Goal: Task Accomplishment & Management: Use online tool/utility

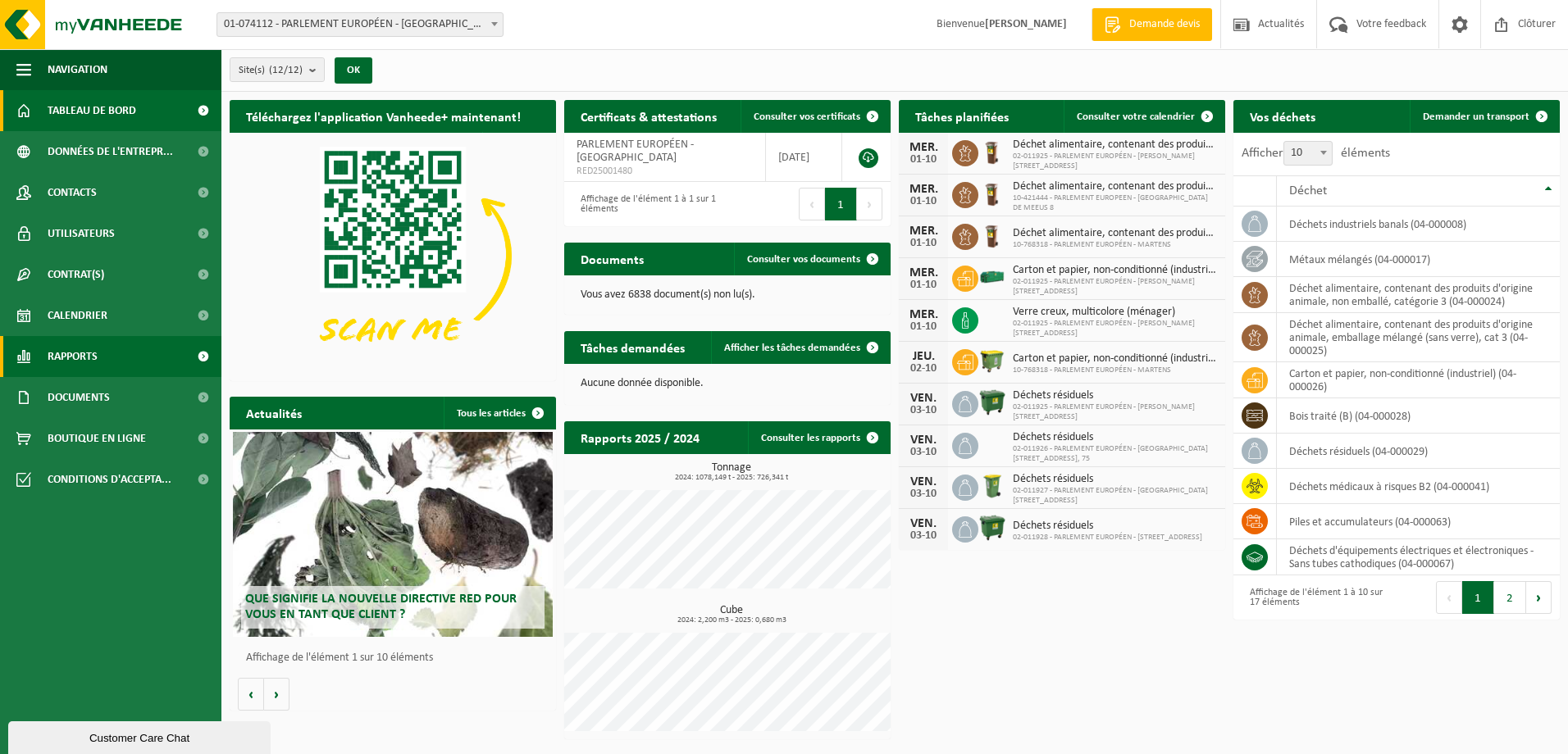
click at [93, 361] on span "Rapports" at bounding box center [72, 357] width 50 height 41
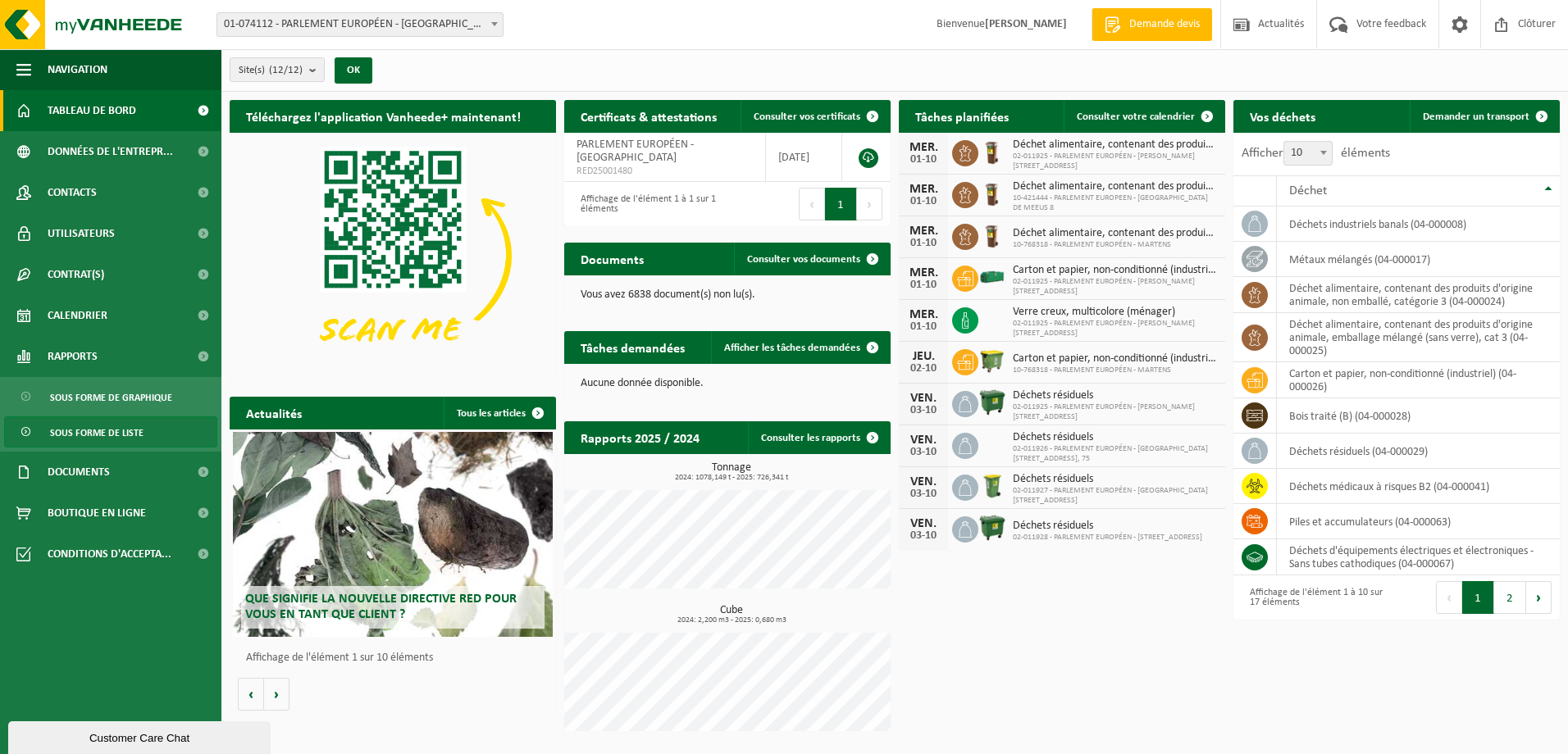
click at [76, 428] on span "Sous forme de liste" at bounding box center [96, 432] width 94 height 31
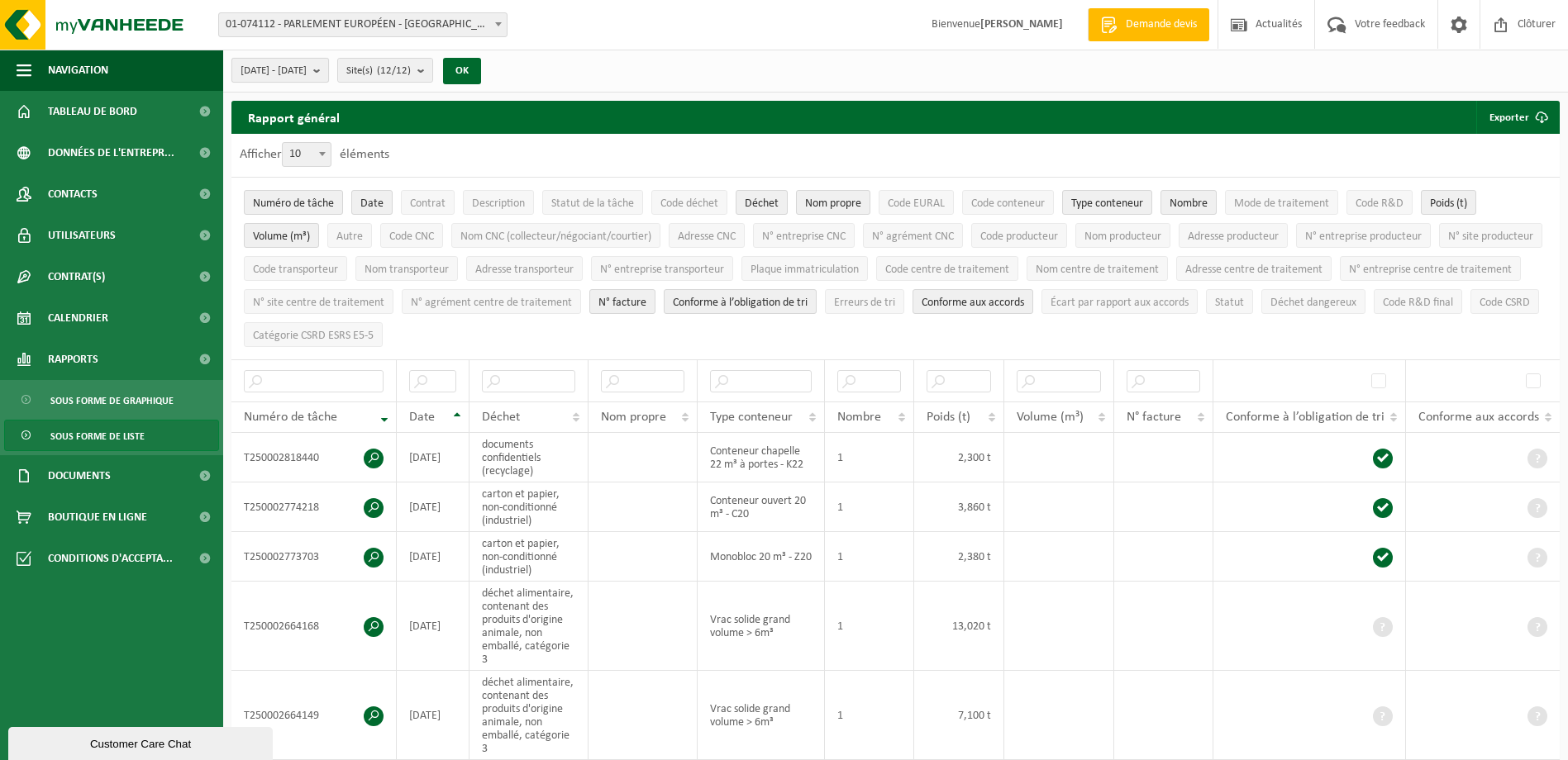
click at [307, 74] on span "[DATE] - [DATE]" at bounding box center [273, 71] width 66 height 25
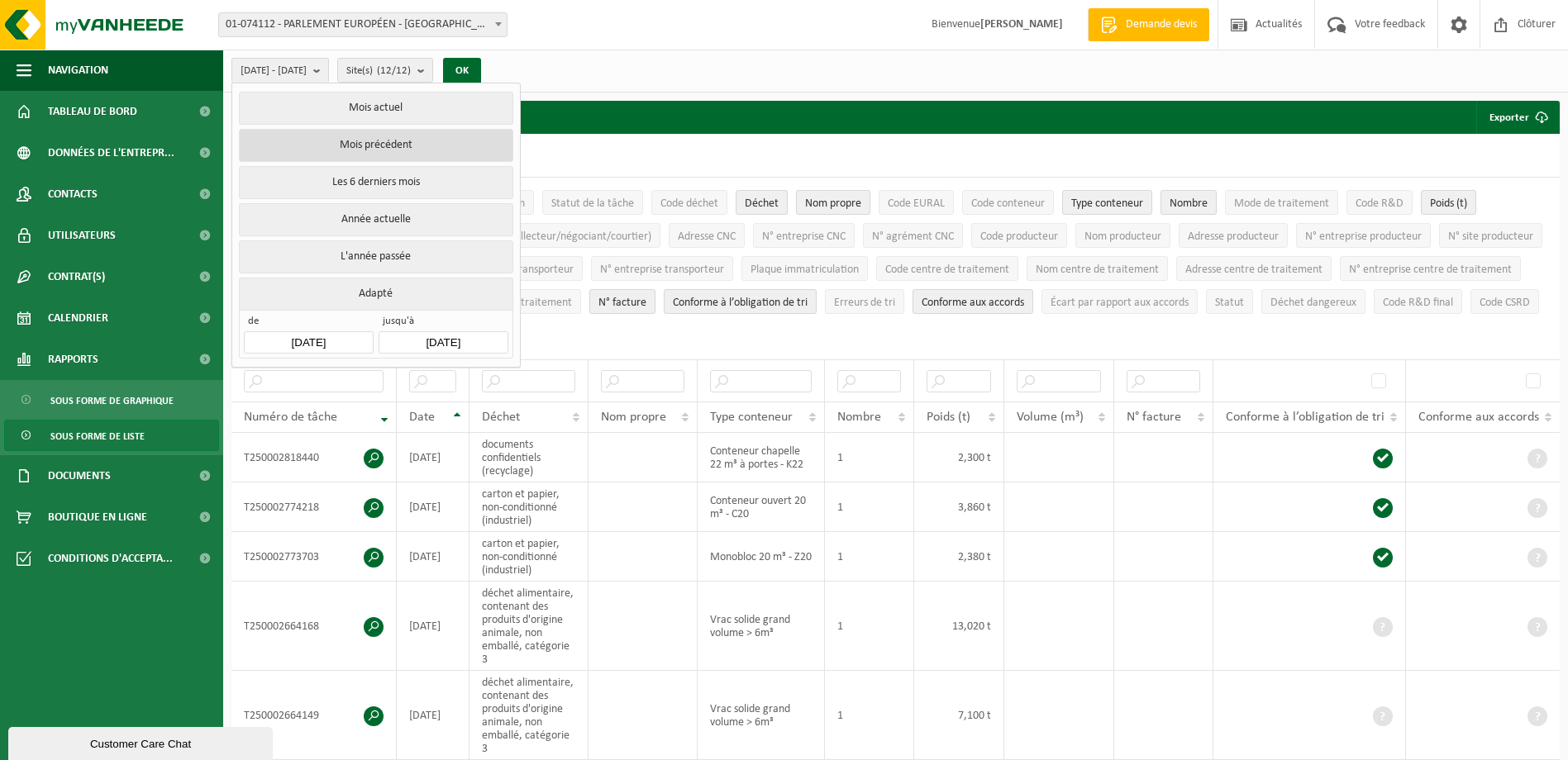
click at [352, 142] on button "Mois précédent" at bounding box center [375, 145] width 273 height 33
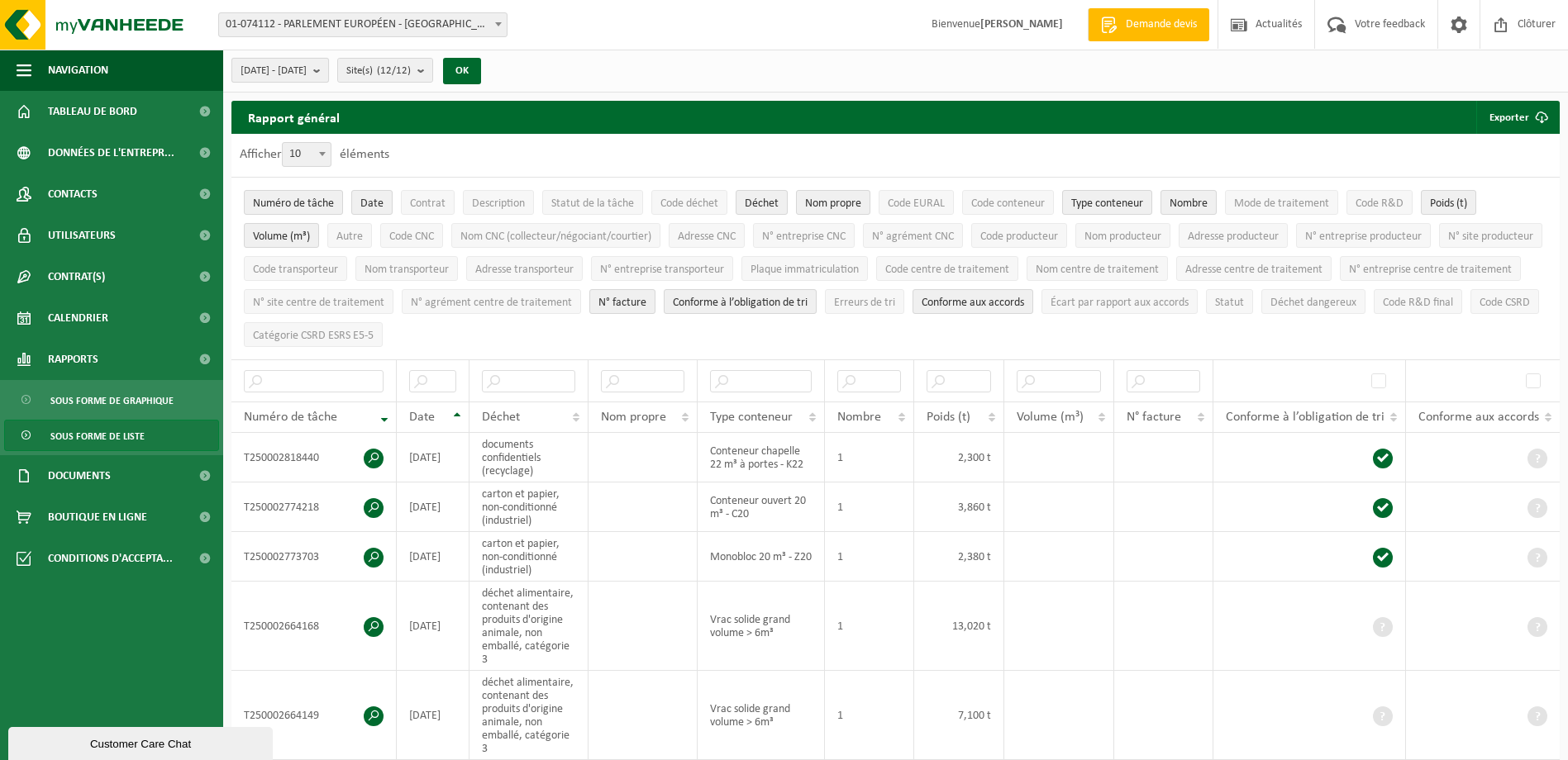
click at [307, 75] on span "[DATE] - [DATE]" at bounding box center [273, 71] width 66 height 25
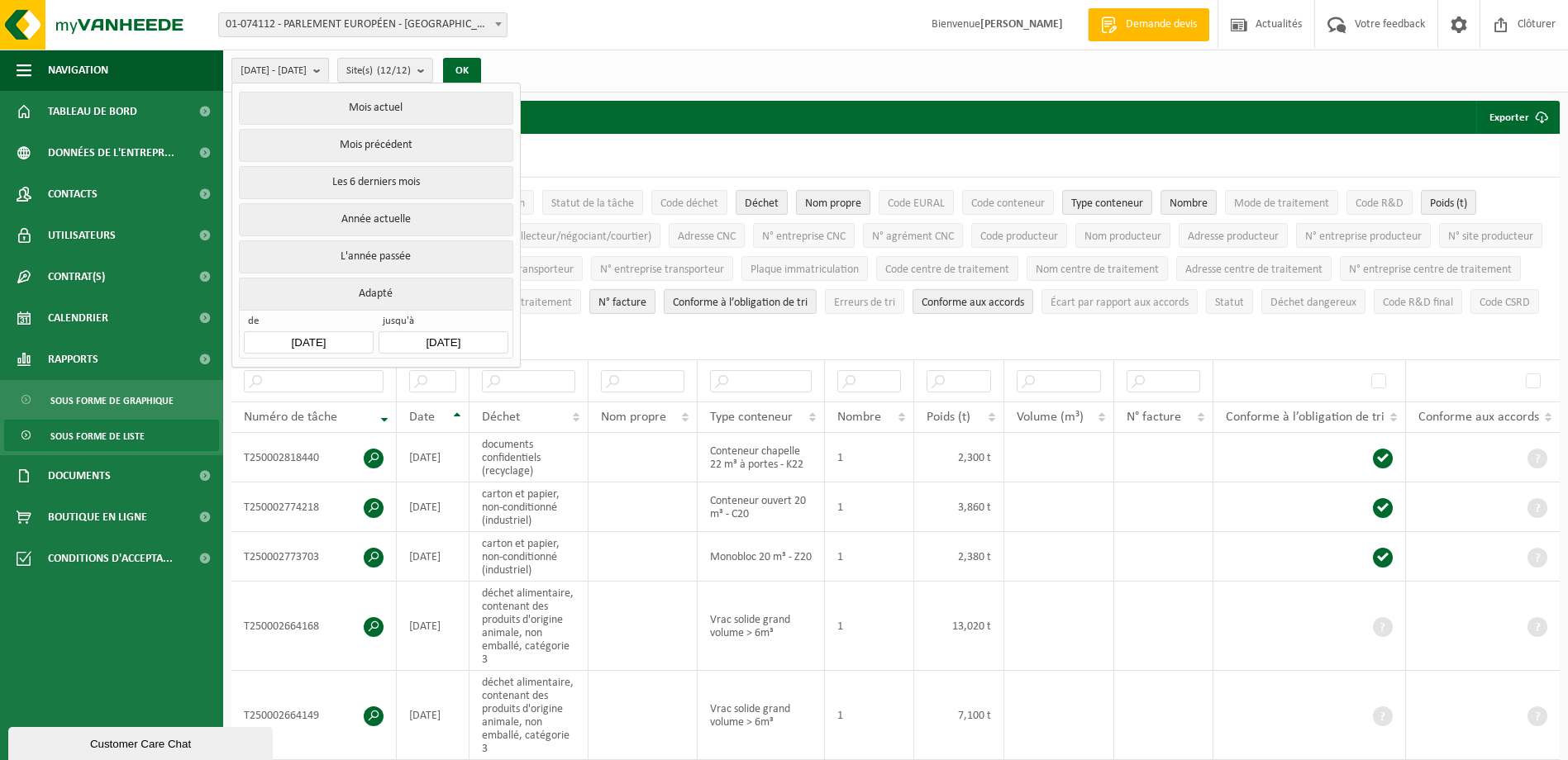
click at [307, 77] on span "[DATE] - [DATE]" at bounding box center [273, 71] width 66 height 25
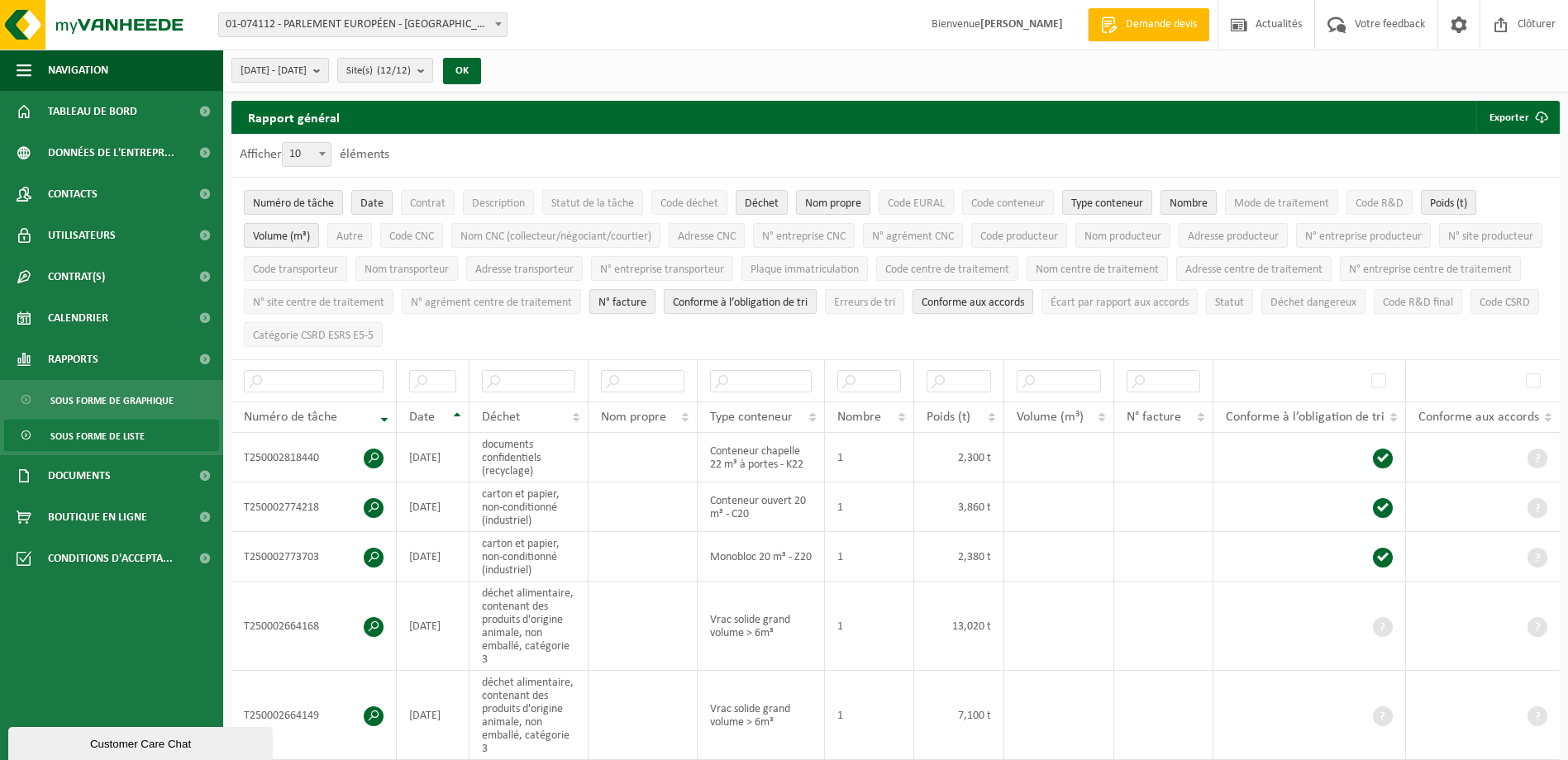
click at [307, 75] on span "[DATE] - [DATE]" at bounding box center [273, 71] width 66 height 25
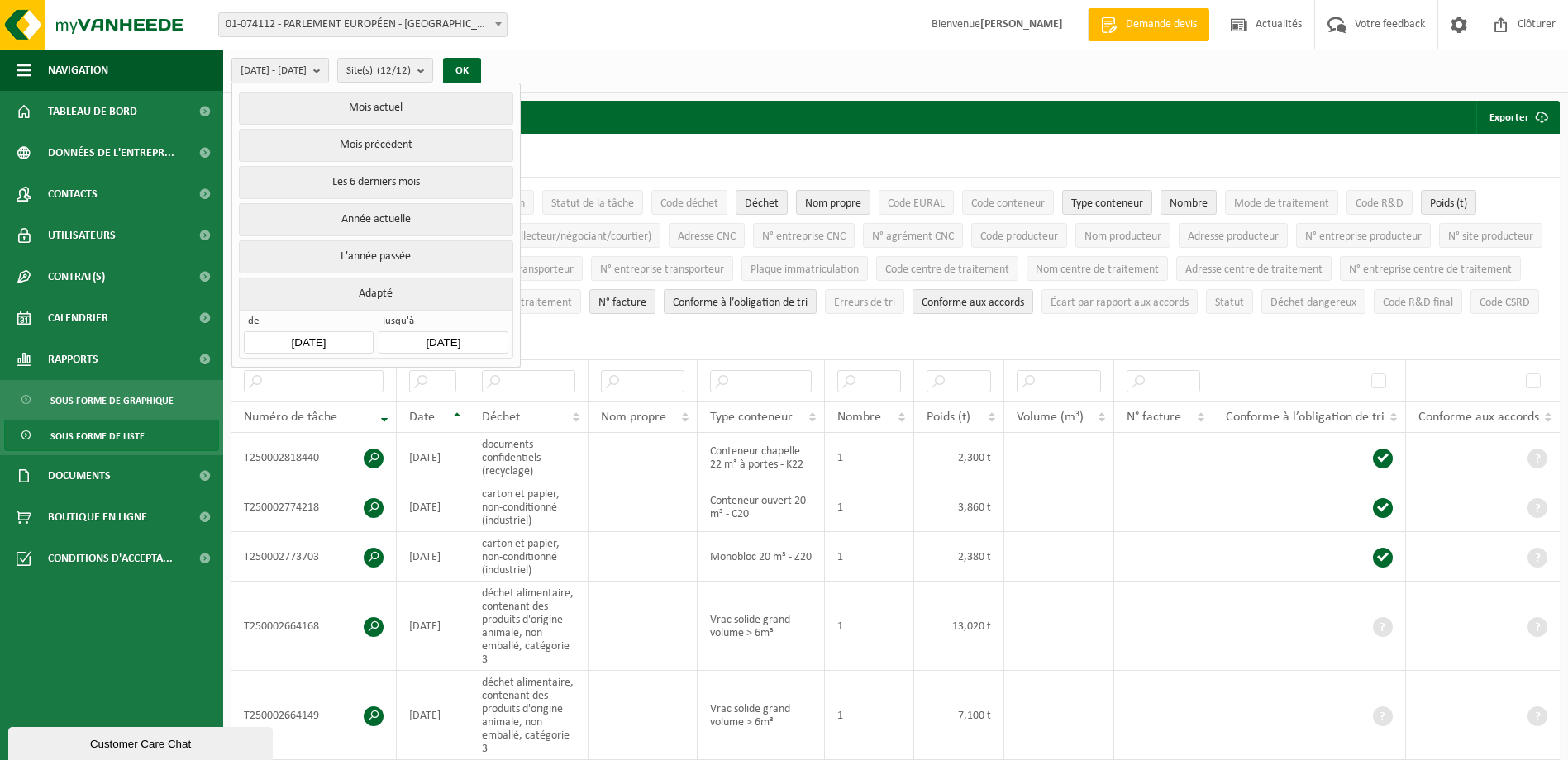
click at [361, 344] on input "[DATE]" at bounding box center [308, 342] width 129 height 22
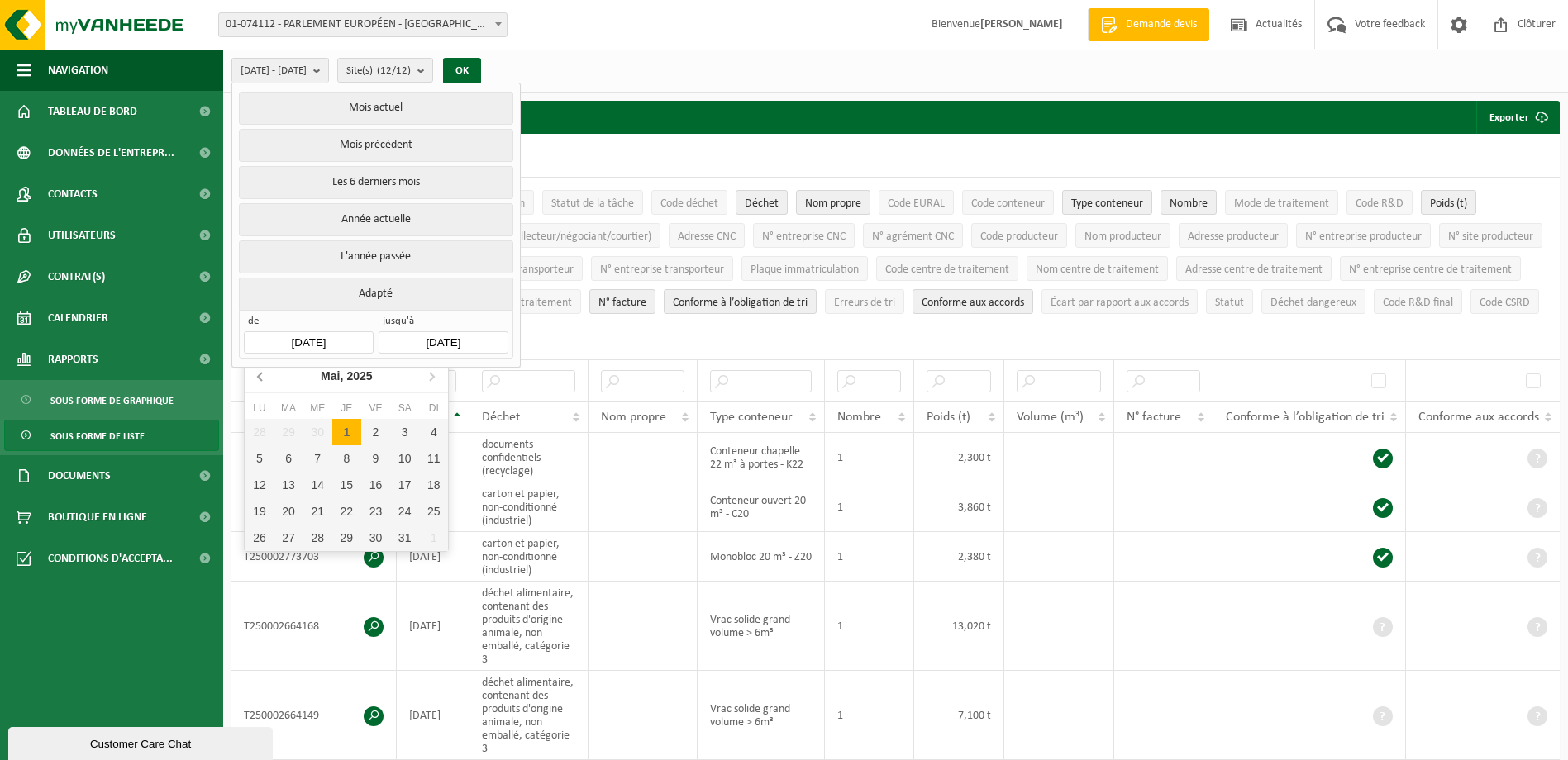
click at [260, 378] on icon at bounding box center [261, 376] width 27 height 27
click at [427, 374] on icon at bounding box center [432, 376] width 27 height 27
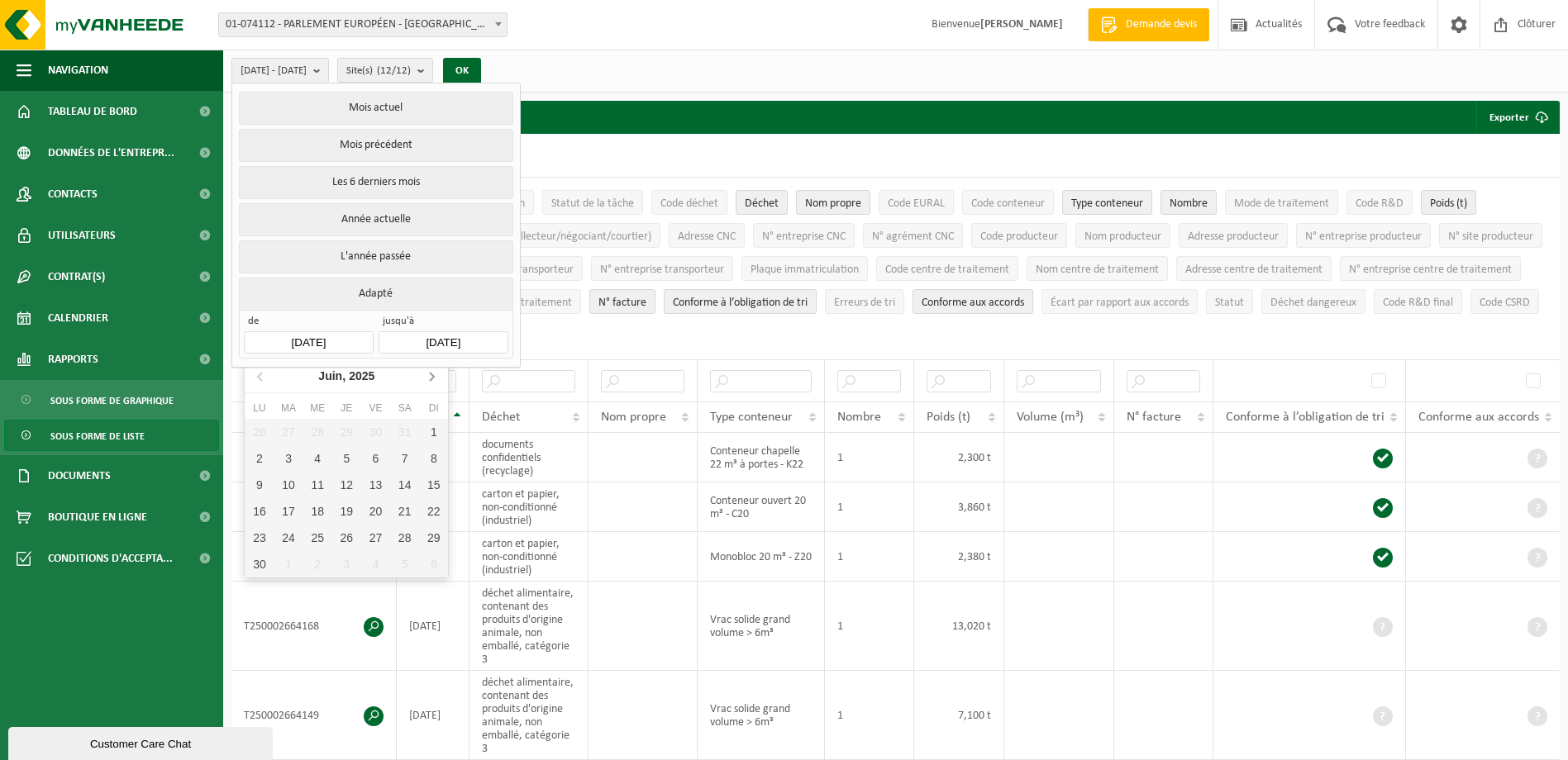
click at [427, 374] on icon at bounding box center [432, 376] width 27 height 27
click at [372, 437] on div "1" at bounding box center [375, 432] width 29 height 27
type input "[DATE]"
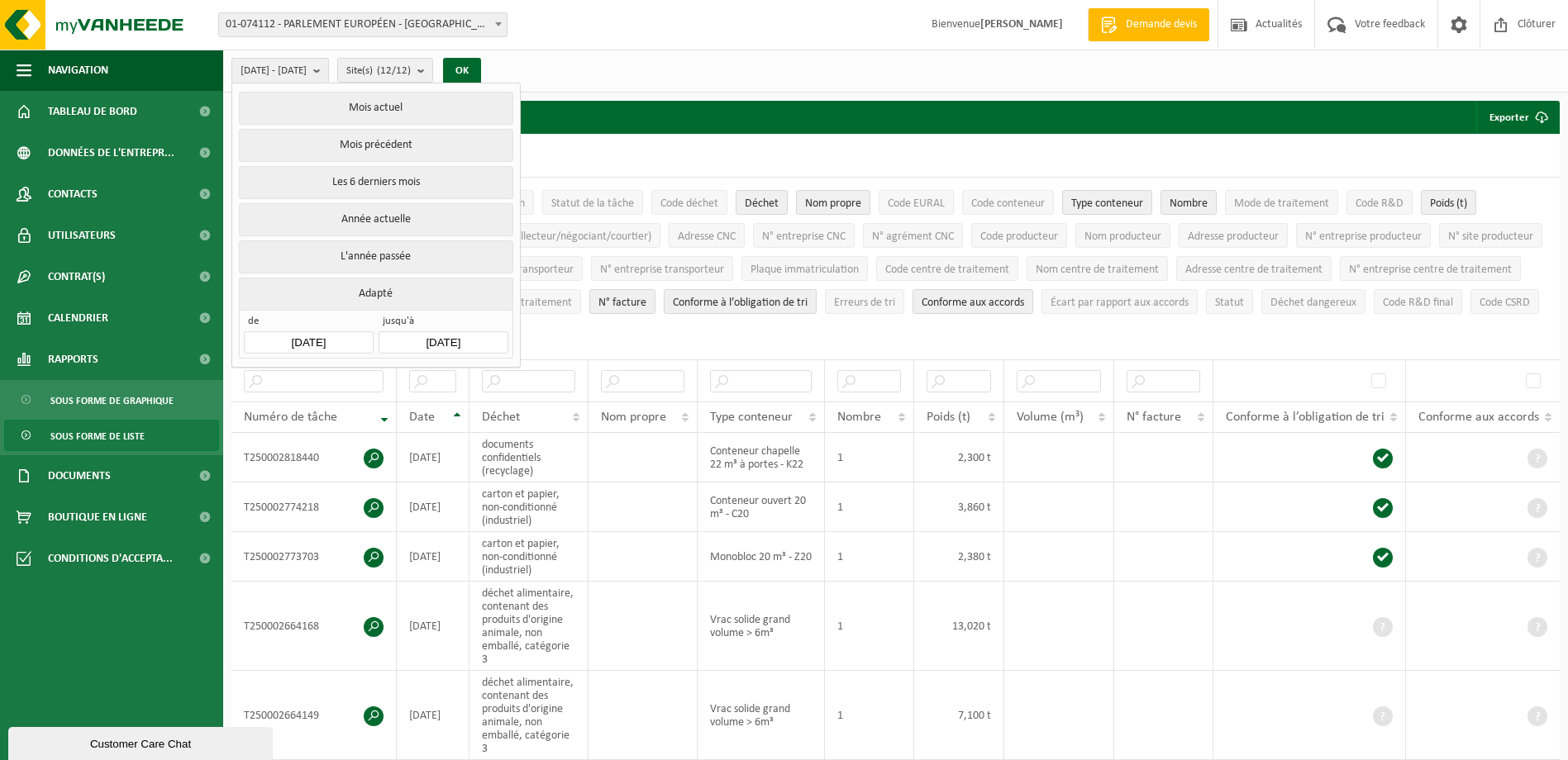
click at [457, 348] on div "de [DATE] jusqu'à [DATE]" at bounding box center [375, 334] width 273 height 48
click at [458, 341] on input "[DATE]" at bounding box center [443, 342] width 129 height 22
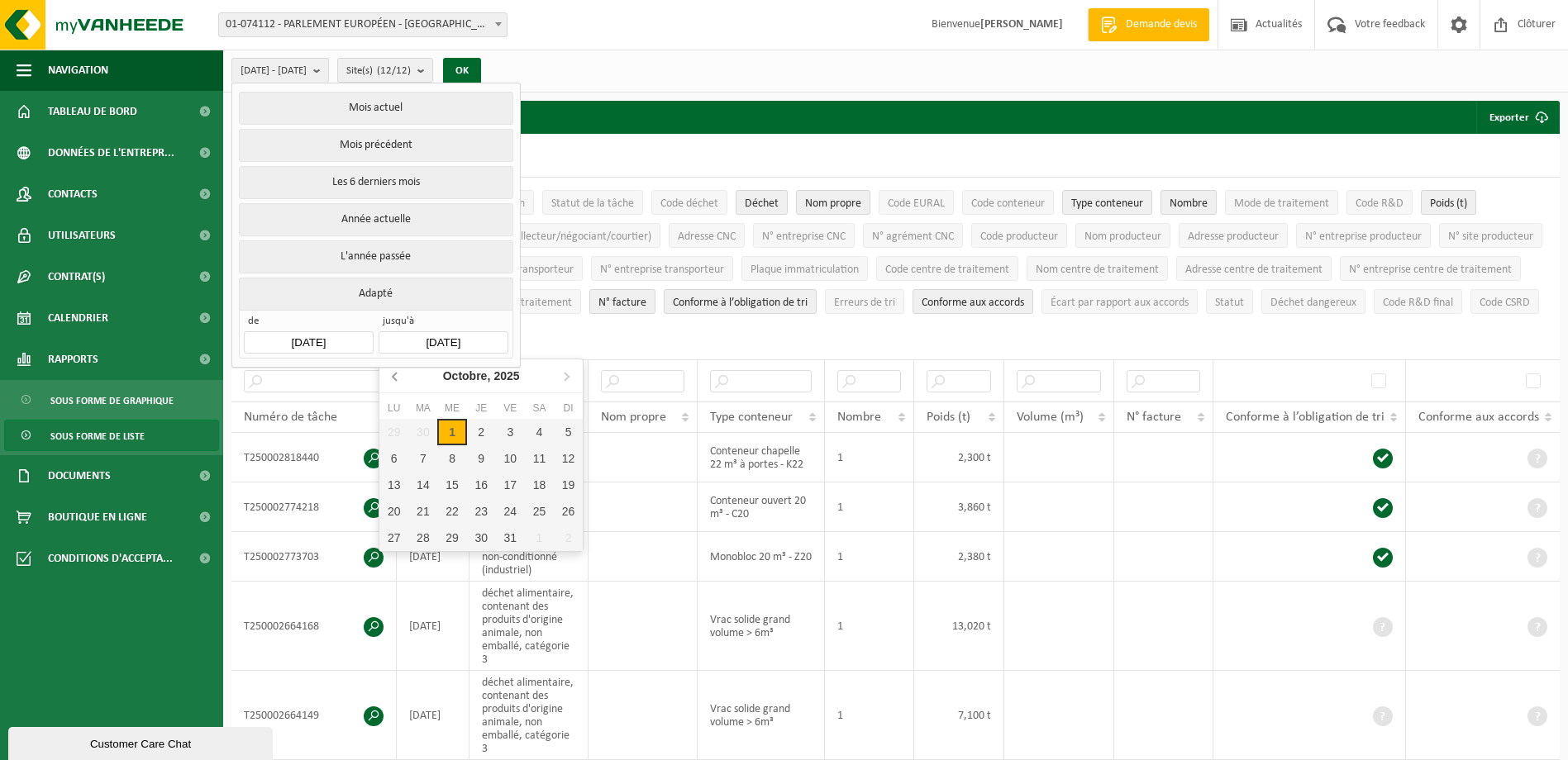
click at [402, 380] on icon at bounding box center [395, 376] width 27 height 27
click at [569, 540] on div "31" at bounding box center [567, 538] width 29 height 27
type input "[DATE]"
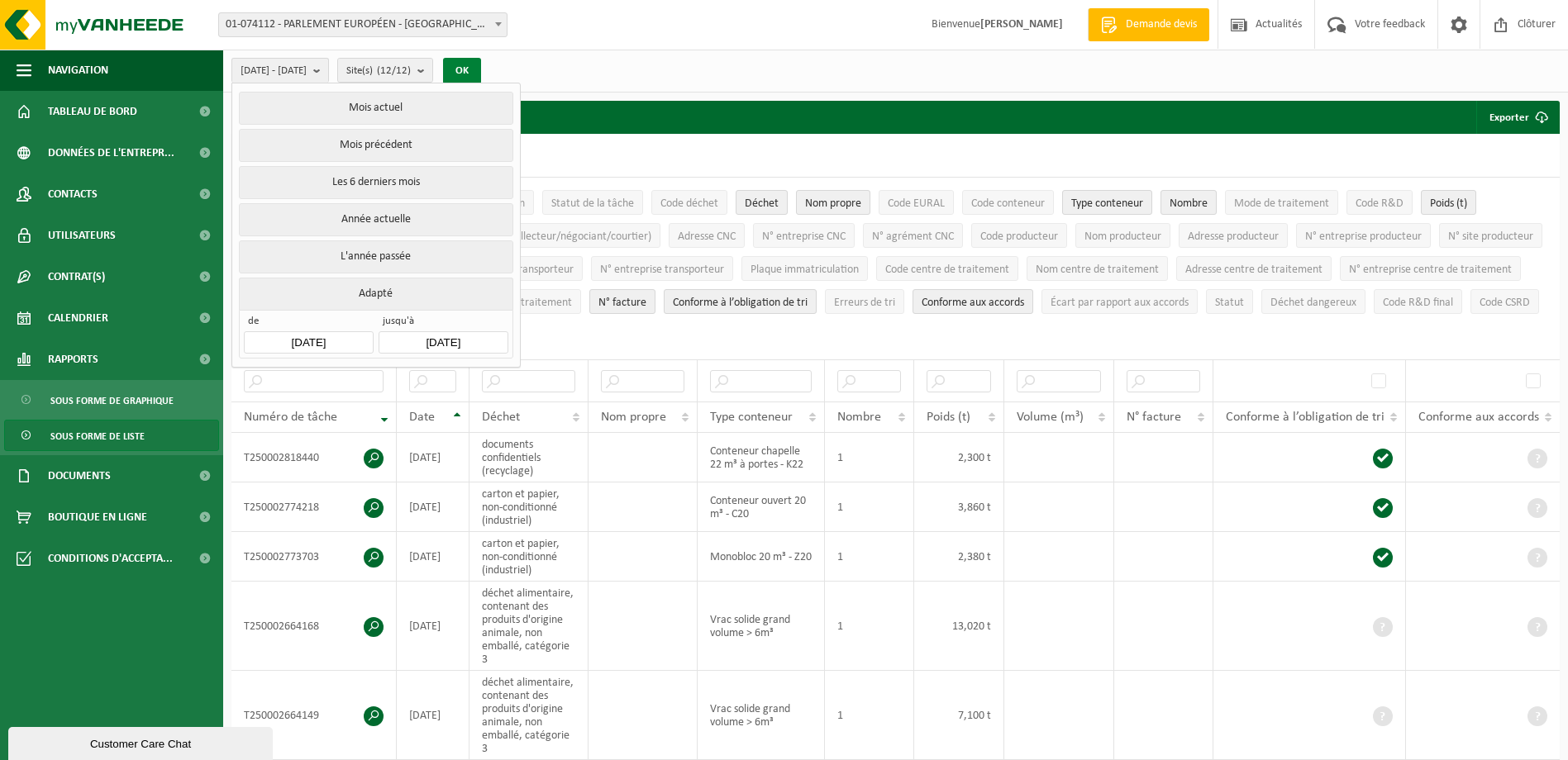
click at [481, 66] on button "OK" at bounding box center [462, 71] width 38 height 27
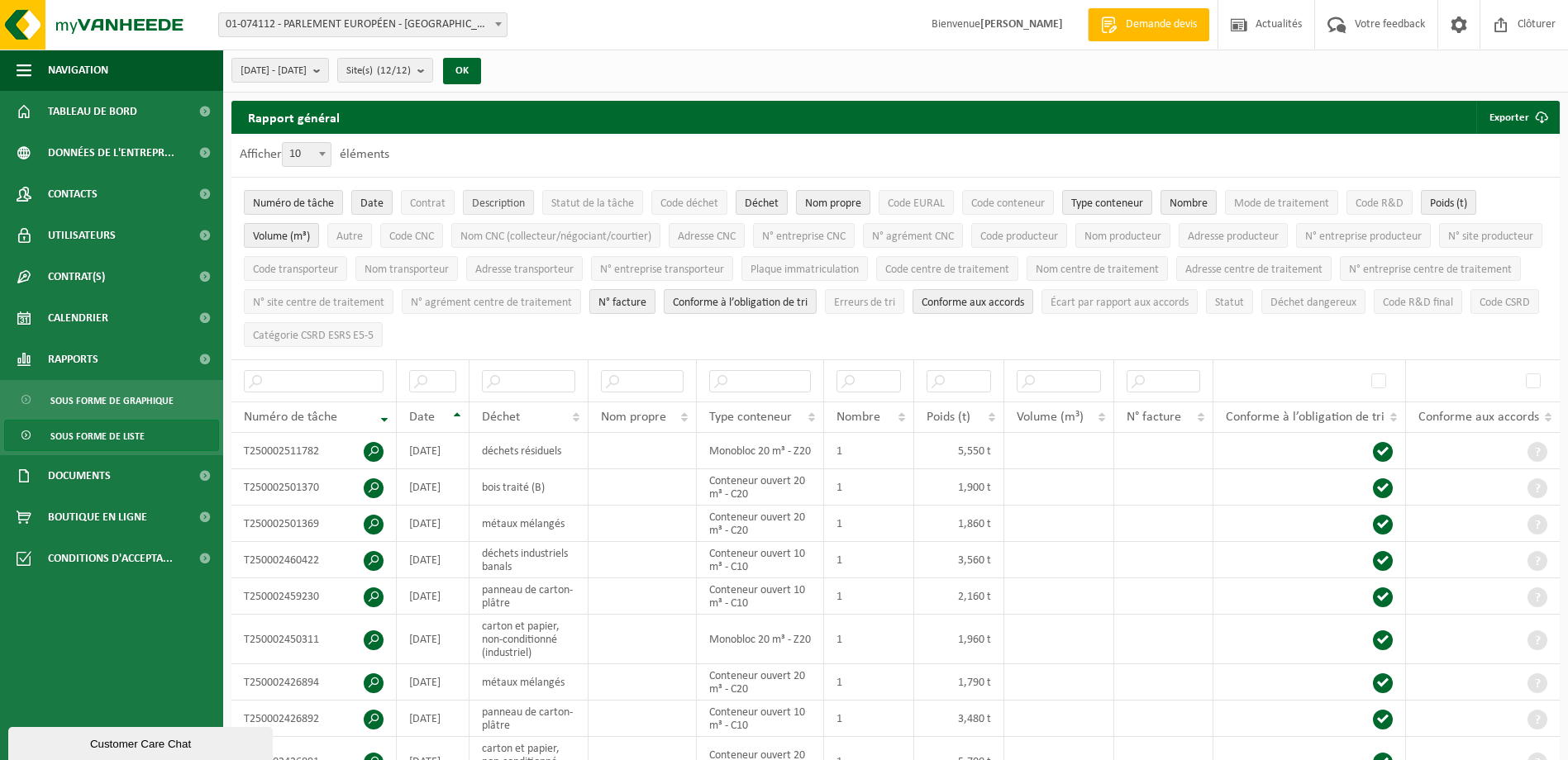
click at [503, 207] on span "Description" at bounding box center [498, 203] width 53 height 12
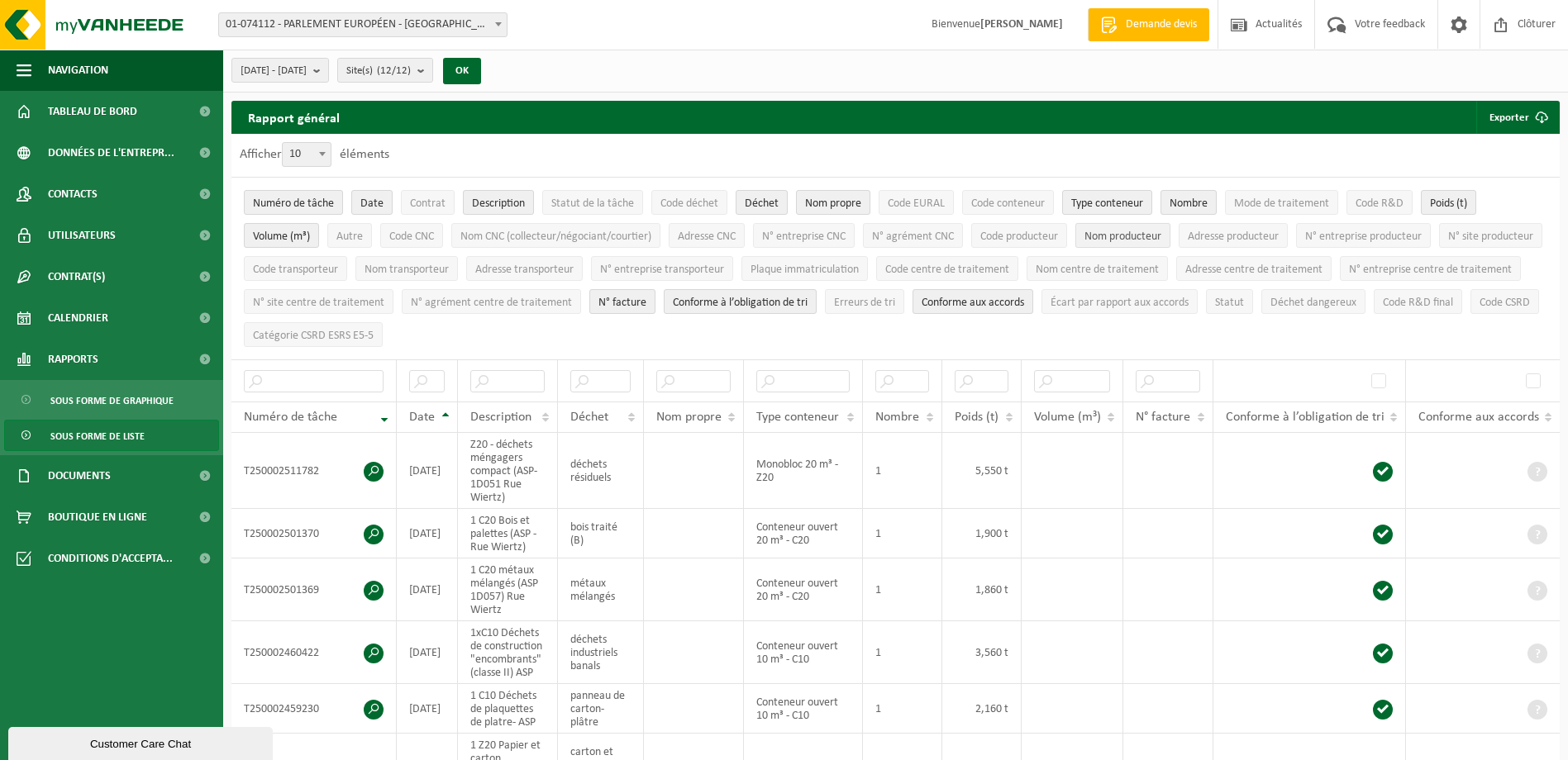
click at [1147, 236] on span "Nom producteur" at bounding box center [1123, 237] width 77 height 12
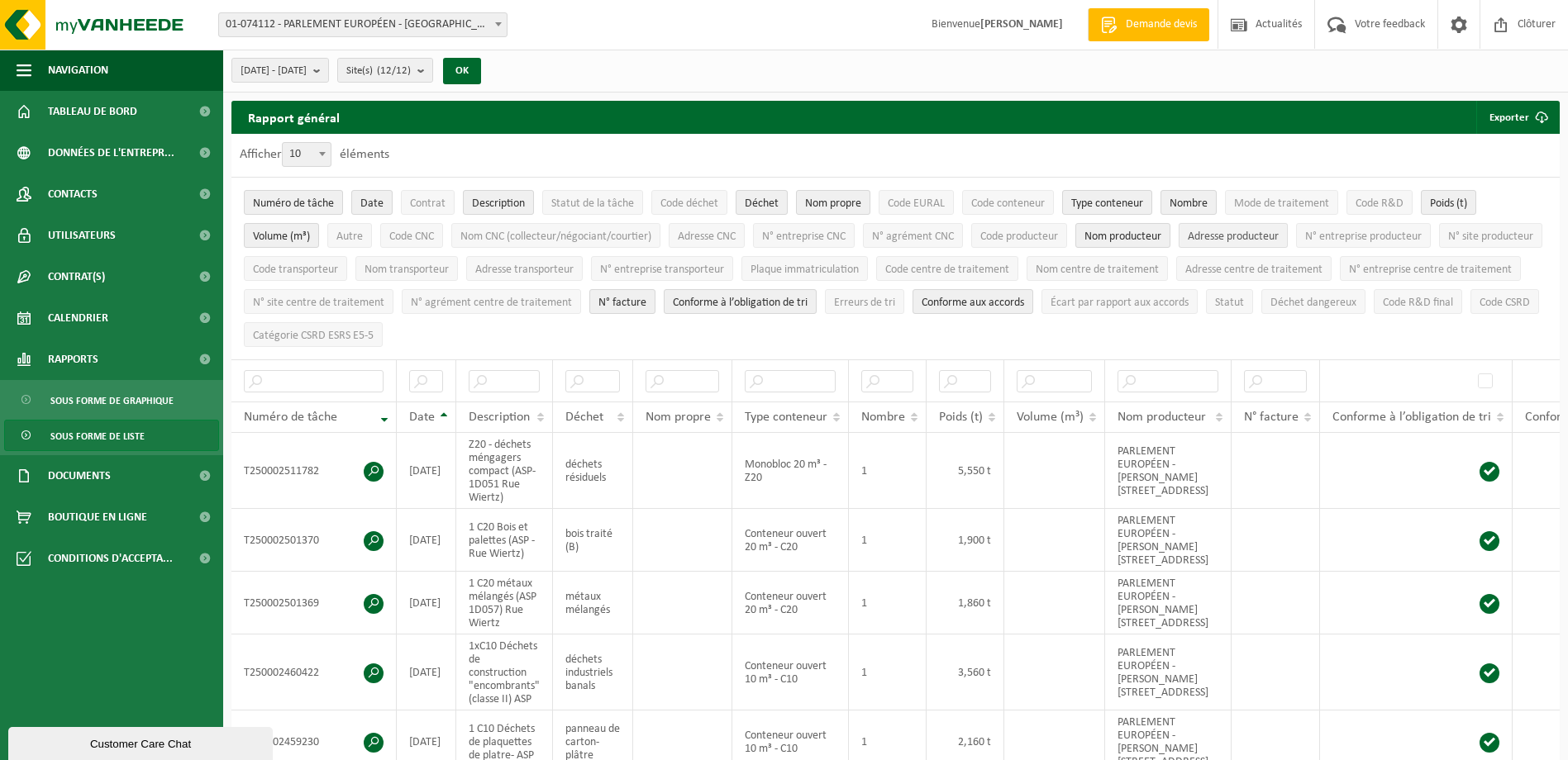
click at [1248, 233] on span "Adresse producteur" at bounding box center [1232, 237] width 91 height 12
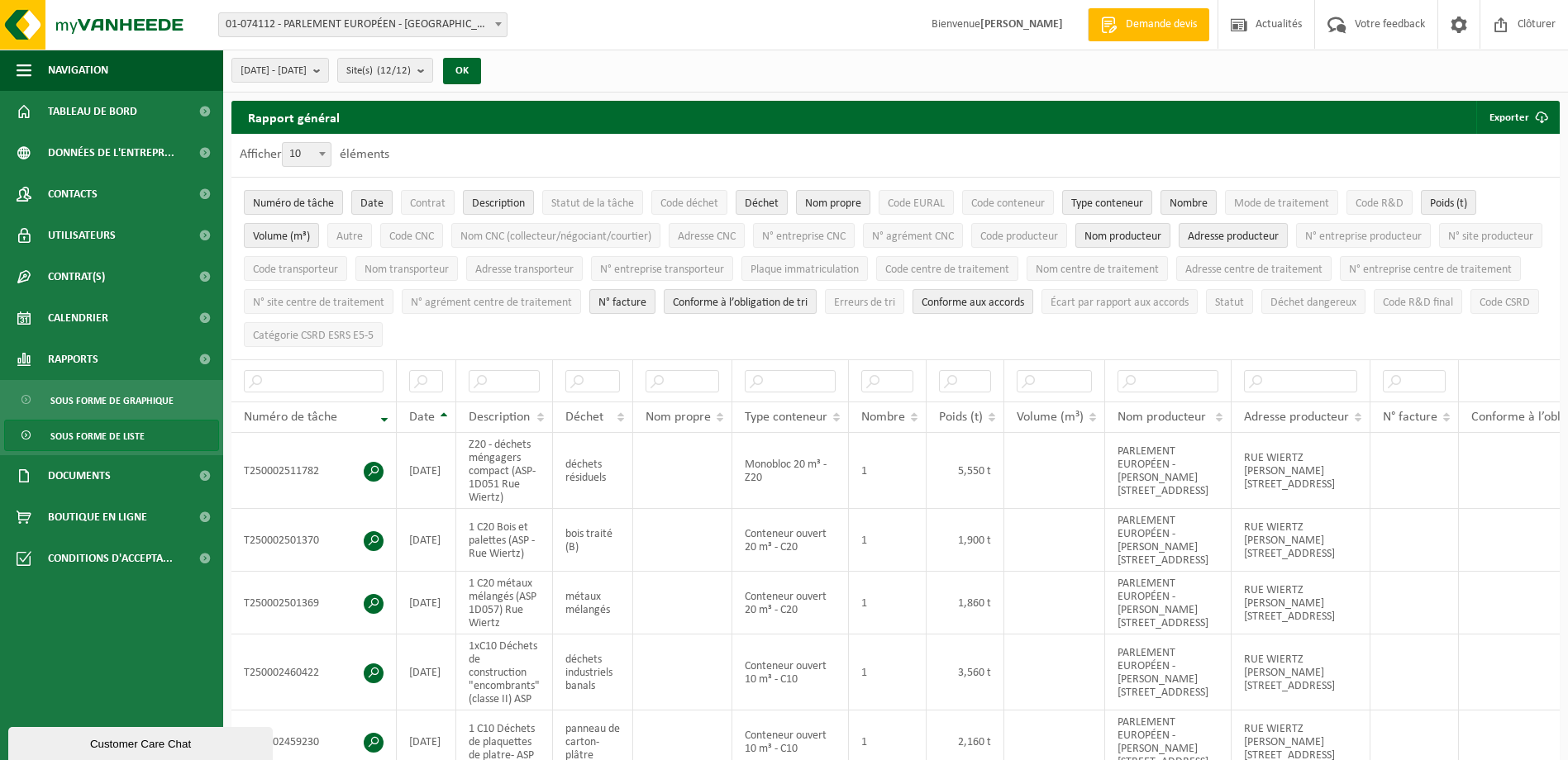
click at [1024, 304] on span "Conforme aux accords" at bounding box center [973, 303] width 103 height 12
click at [808, 297] on span "Conforme à l’obligation de tri" at bounding box center [740, 303] width 135 height 12
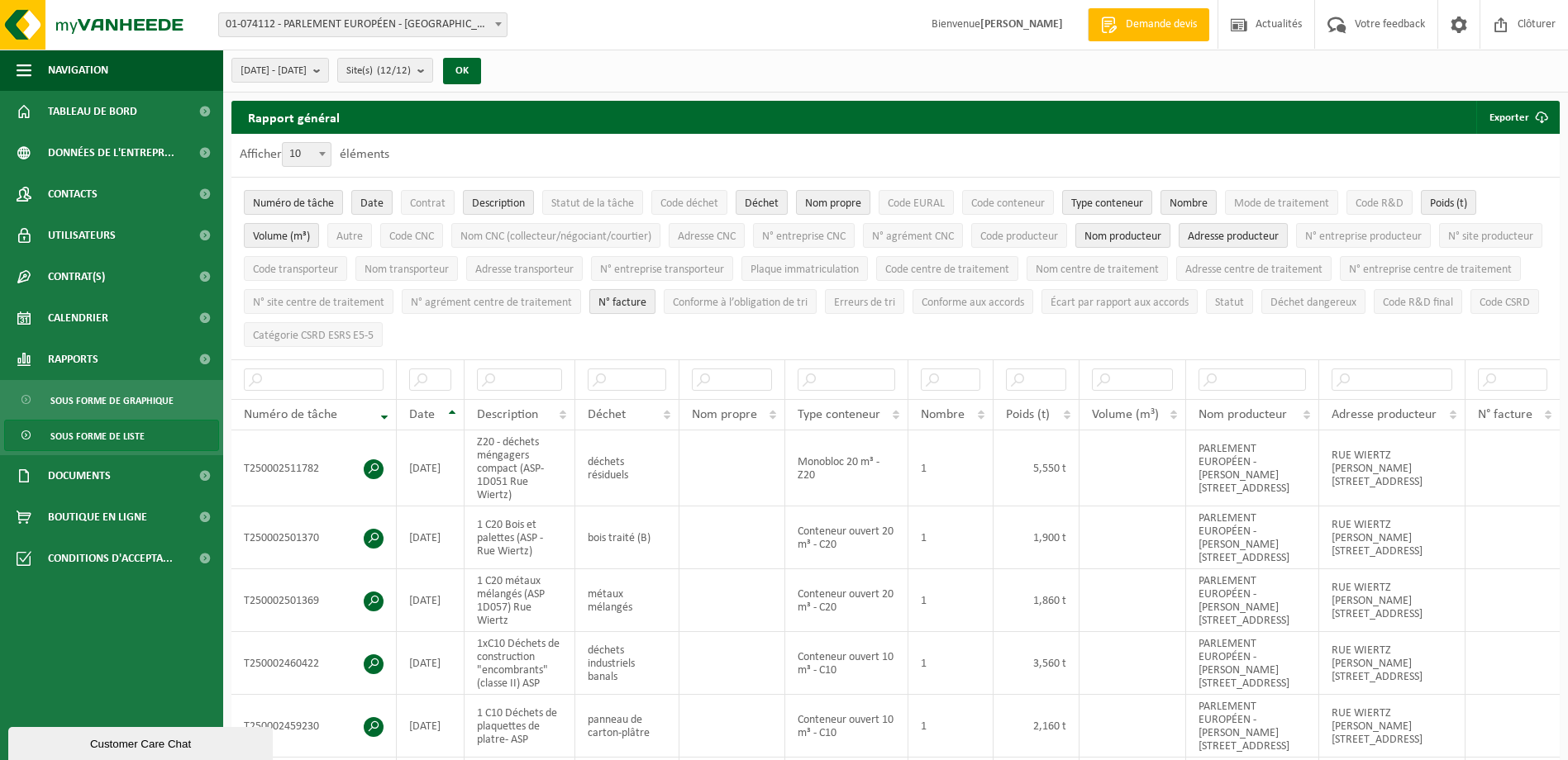
click at [646, 297] on span "N° facture" at bounding box center [622, 303] width 48 height 12
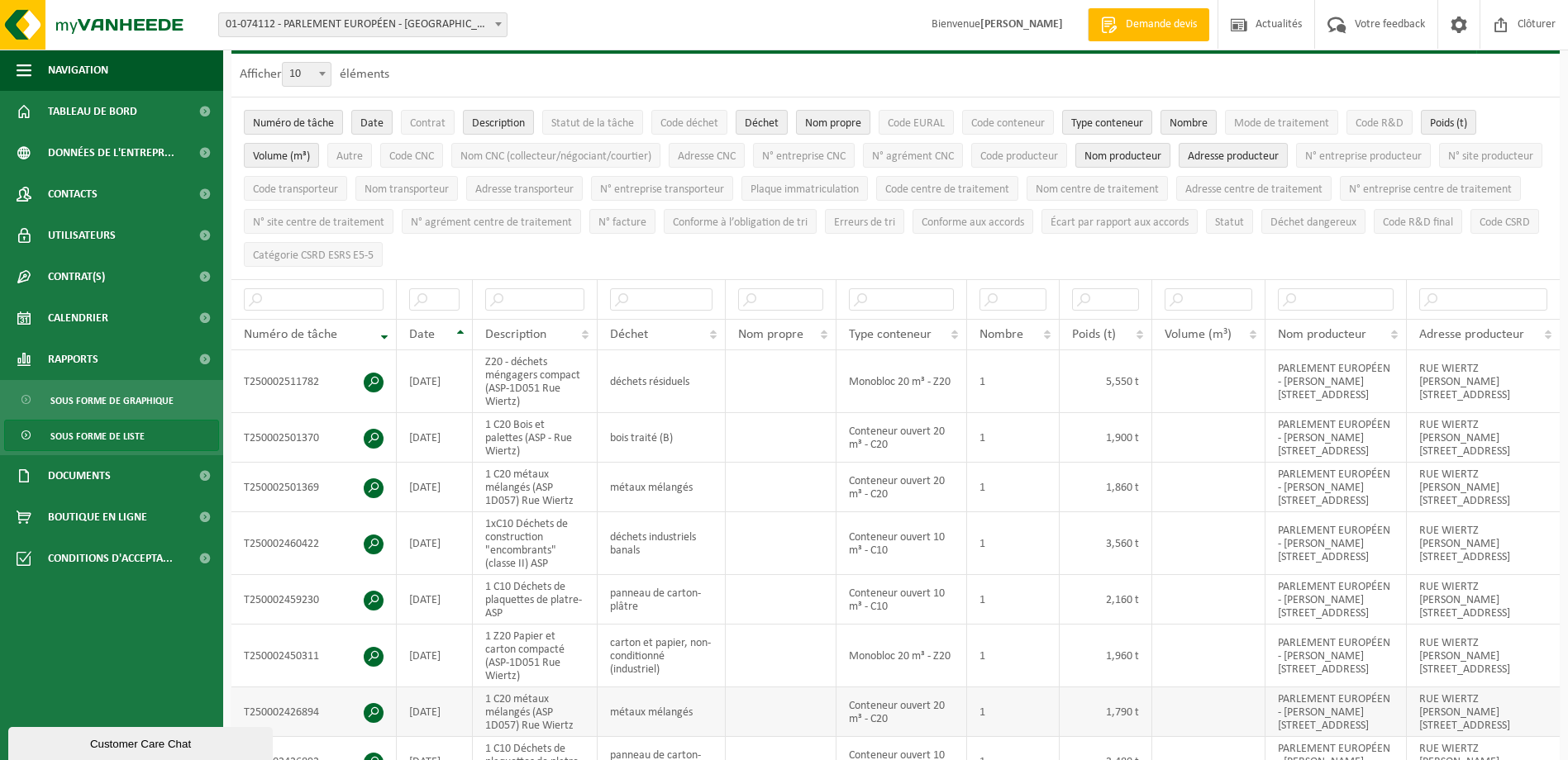
scroll to position [83, 0]
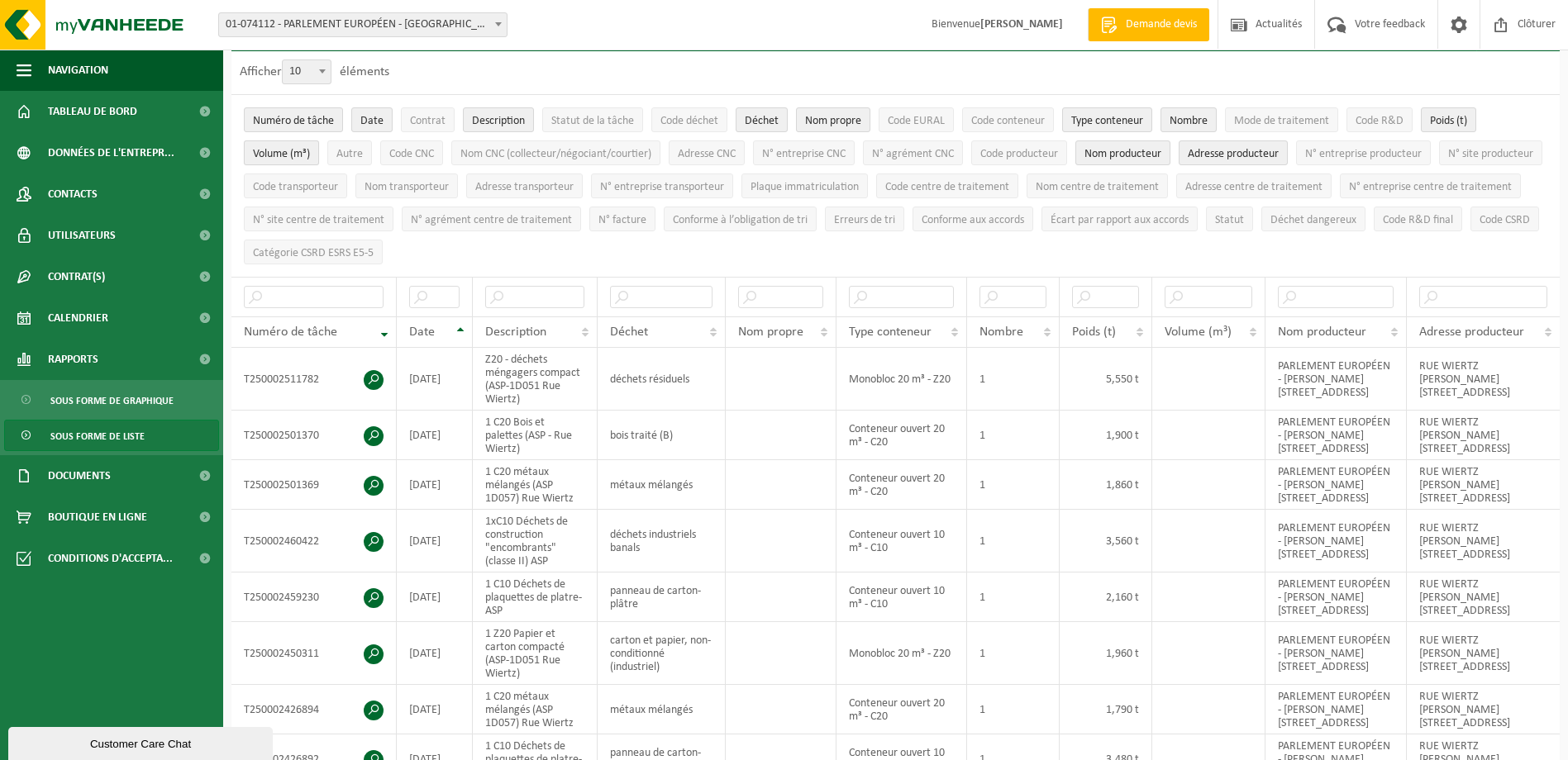
click at [258, 153] on span "Volume (m³)" at bounding box center [281, 154] width 57 height 12
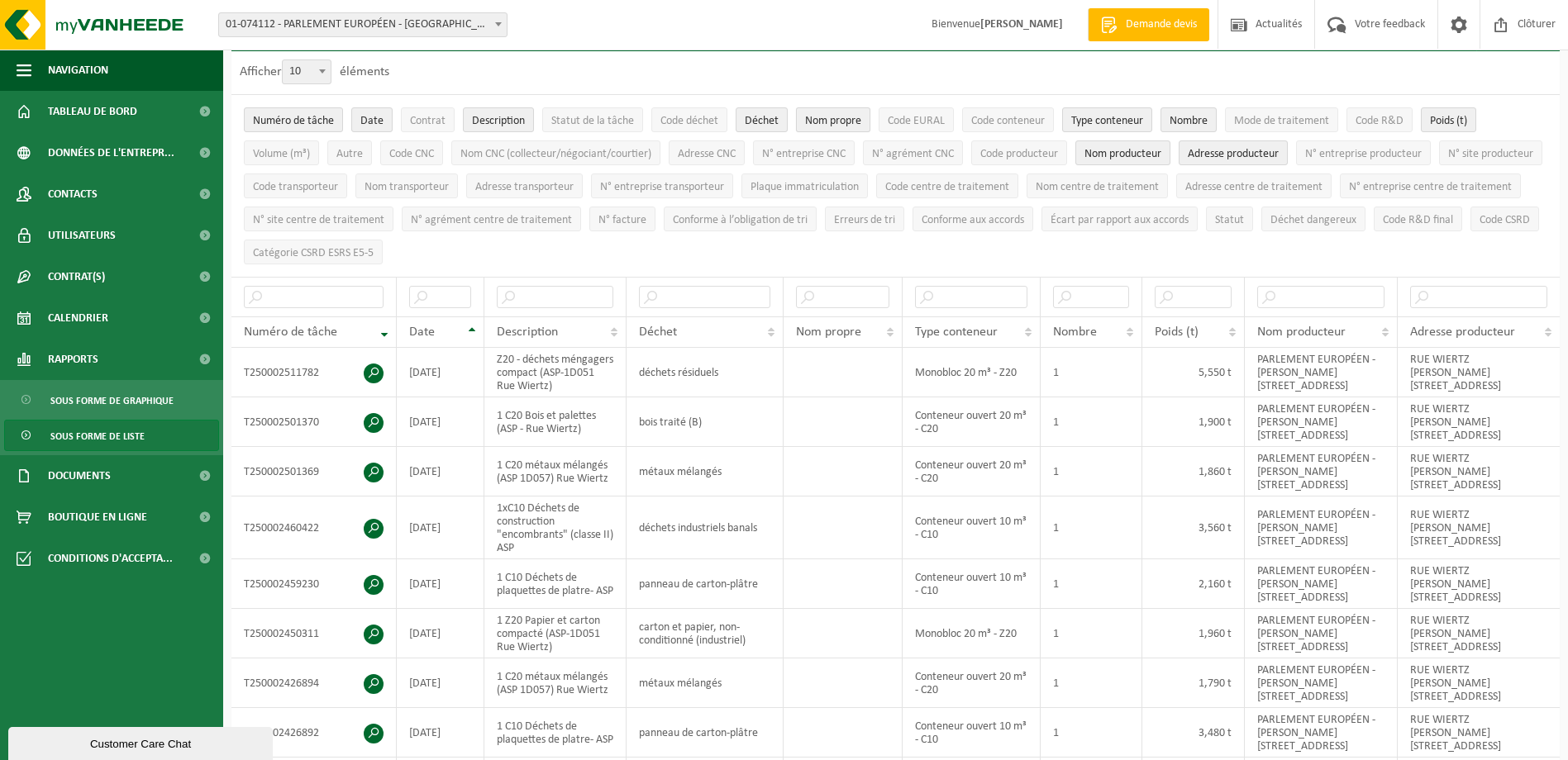
click at [836, 119] on span "Nom propre" at bounding box center [833, 121] width 56 height 12
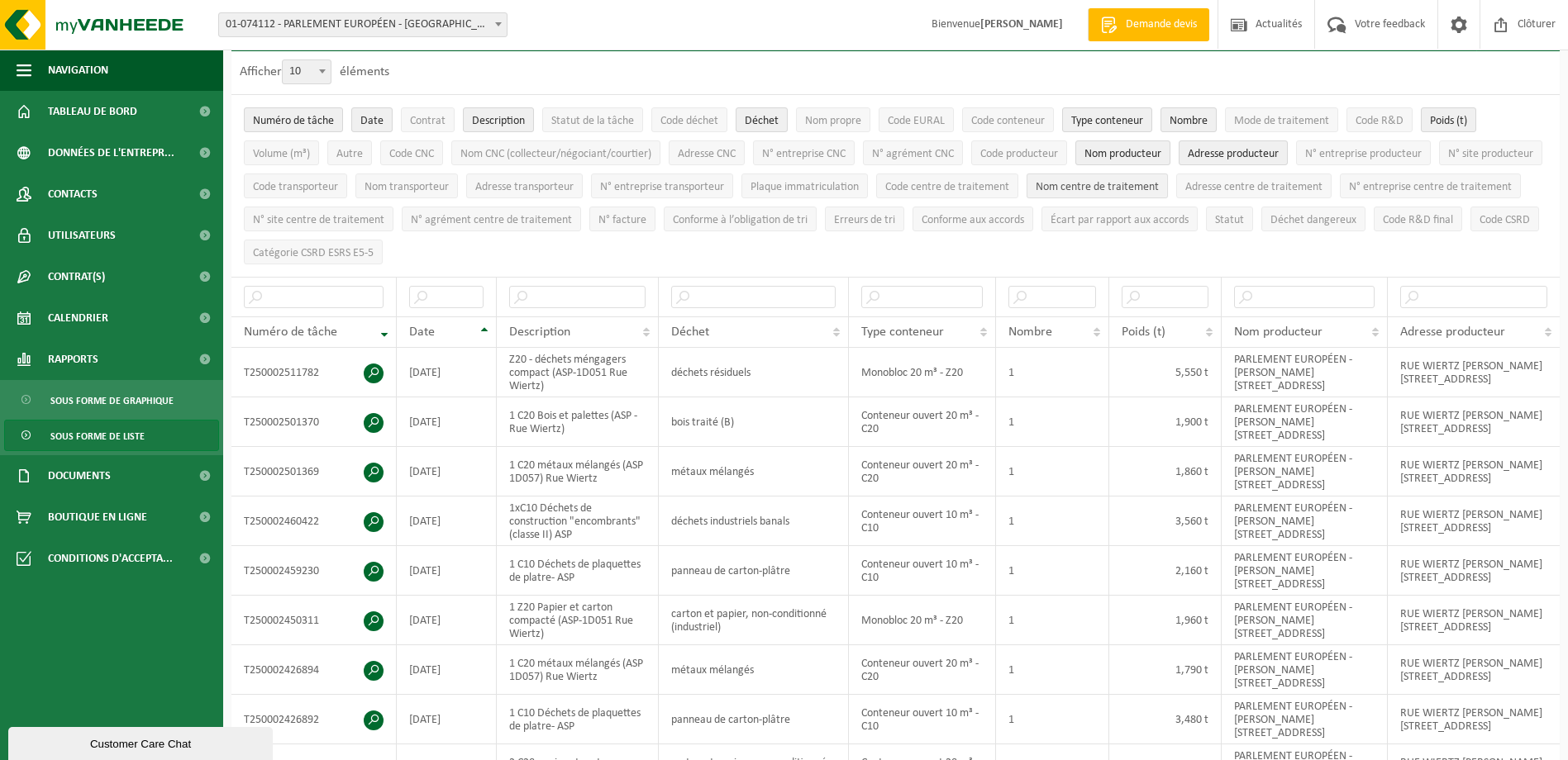
click at [1159, 184] on span "Nom centre de traitement" at bounding box center [1097, 187] width 123 height 12
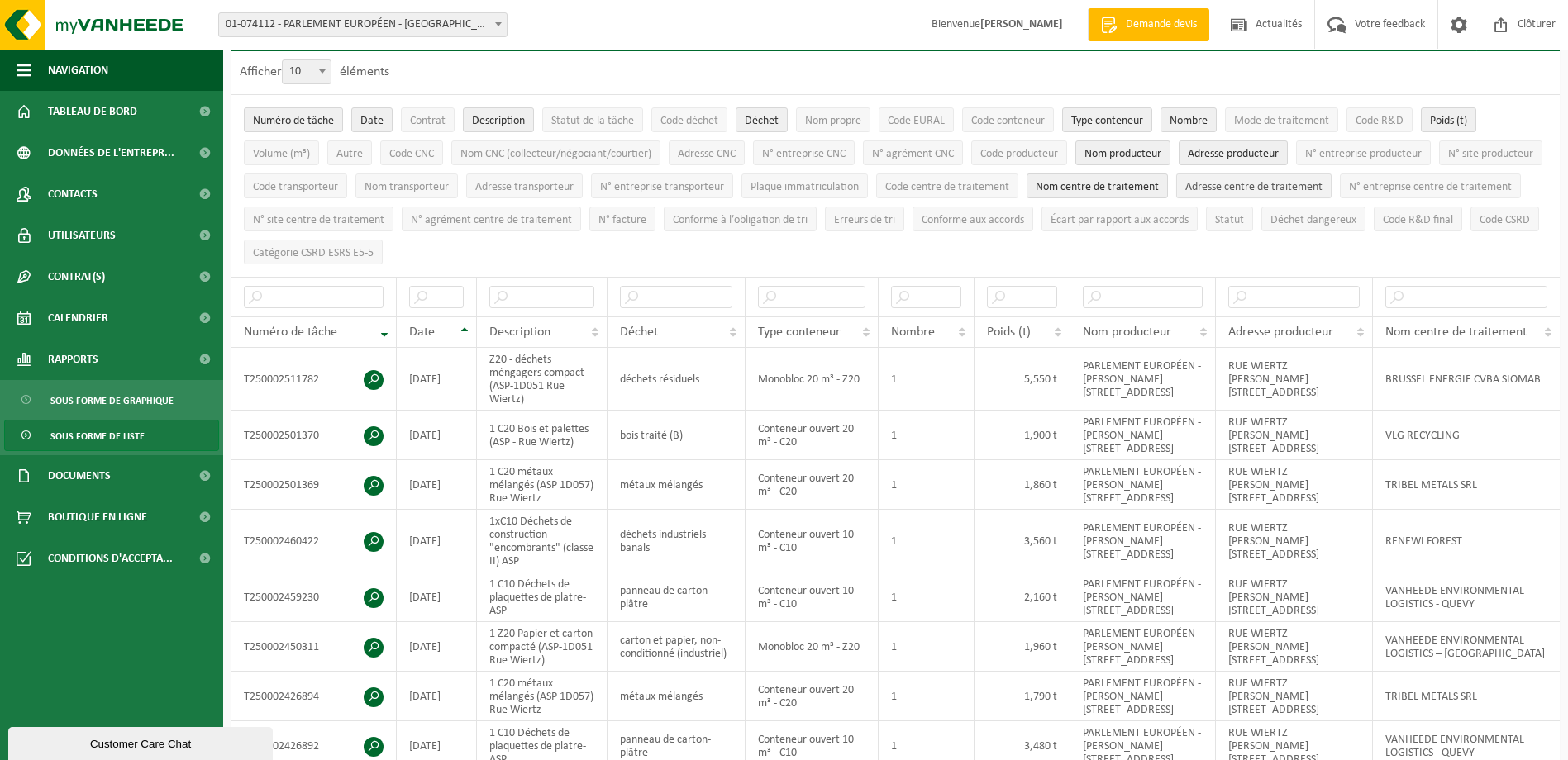
click at [1322, 181] on span "Adresse centre de traitement" at bounding box center [1253, 187] width 138 height 12
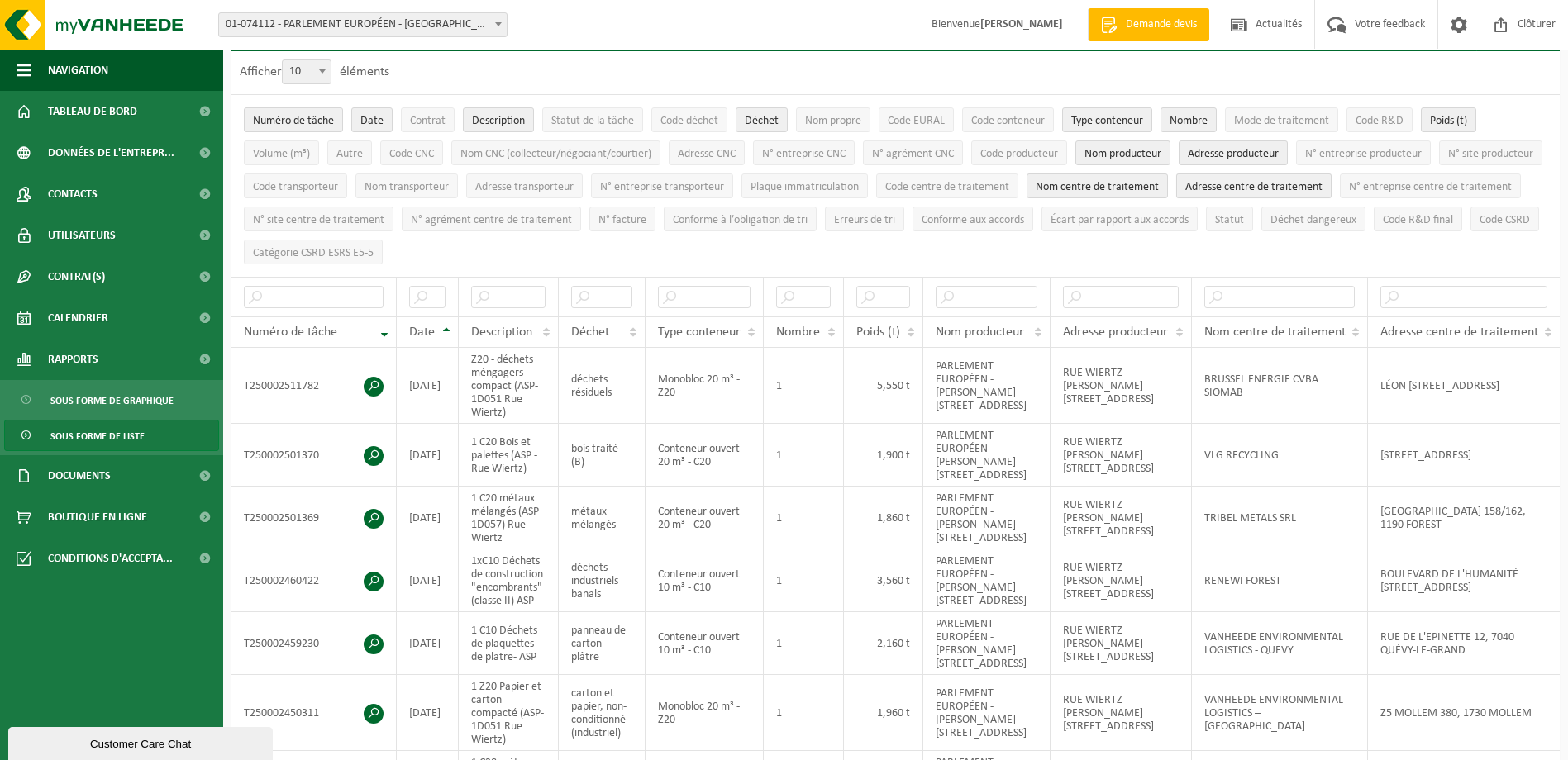
click at [1322, 181] on span "Adresse centre de traitement" at bounding box center [1253, 187] width 138 height 12
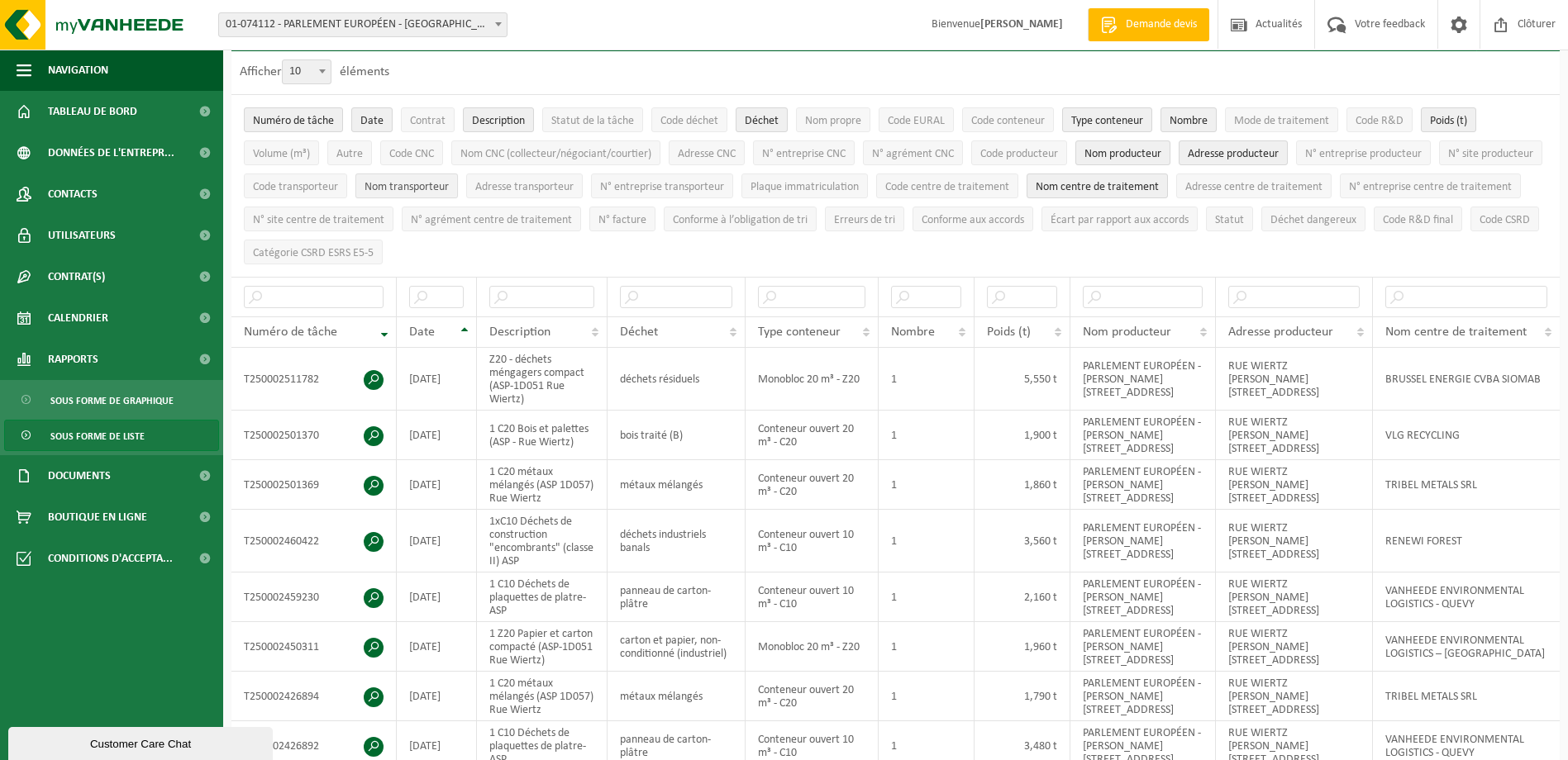
click at [449, 181] on span "Nom transporteur" at bounding box center [406, 187] width 84 height 12
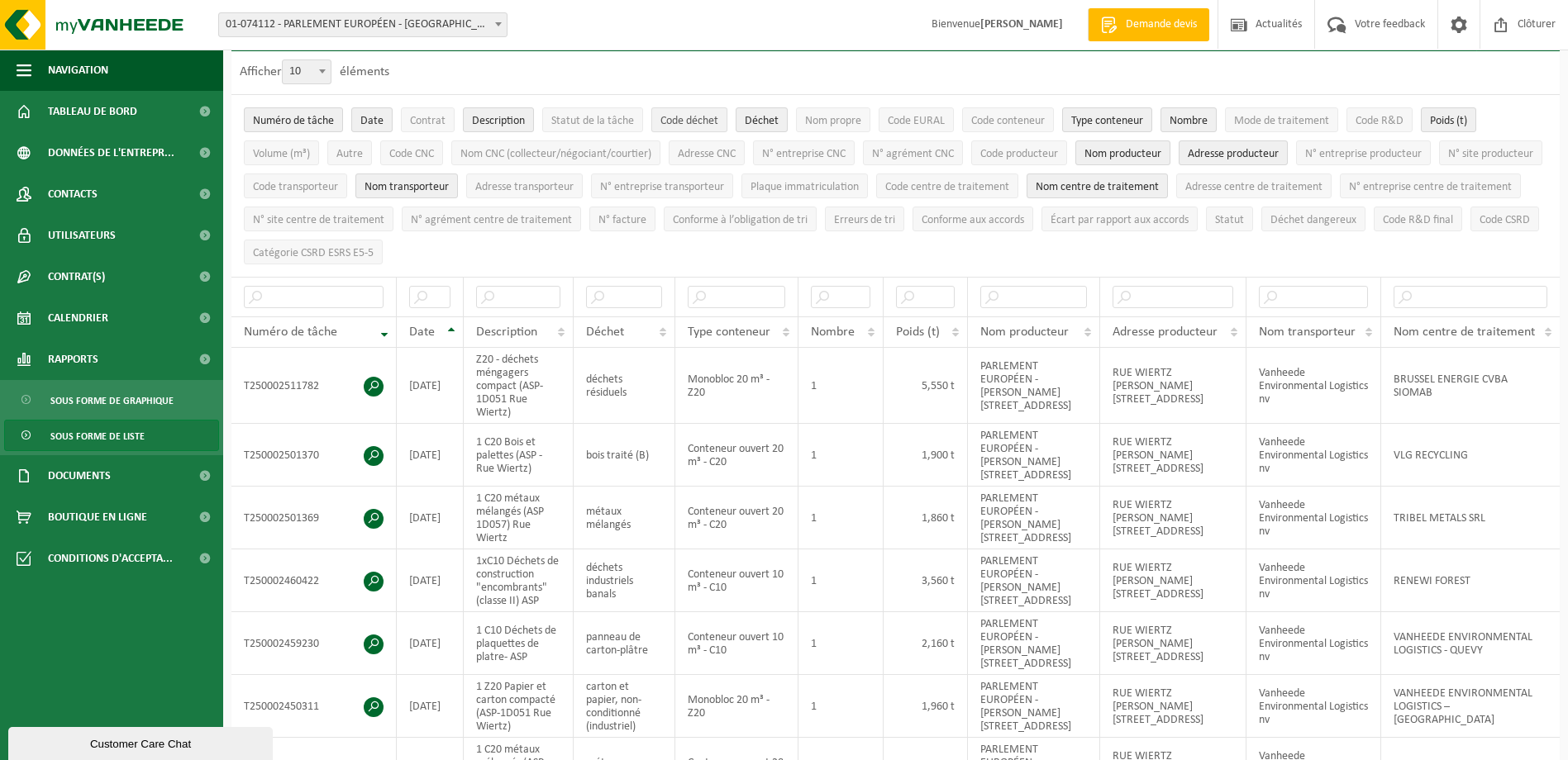
click at [665, 122] on span "Code déchet" at bounding box center [689, 121] width 58 height 12
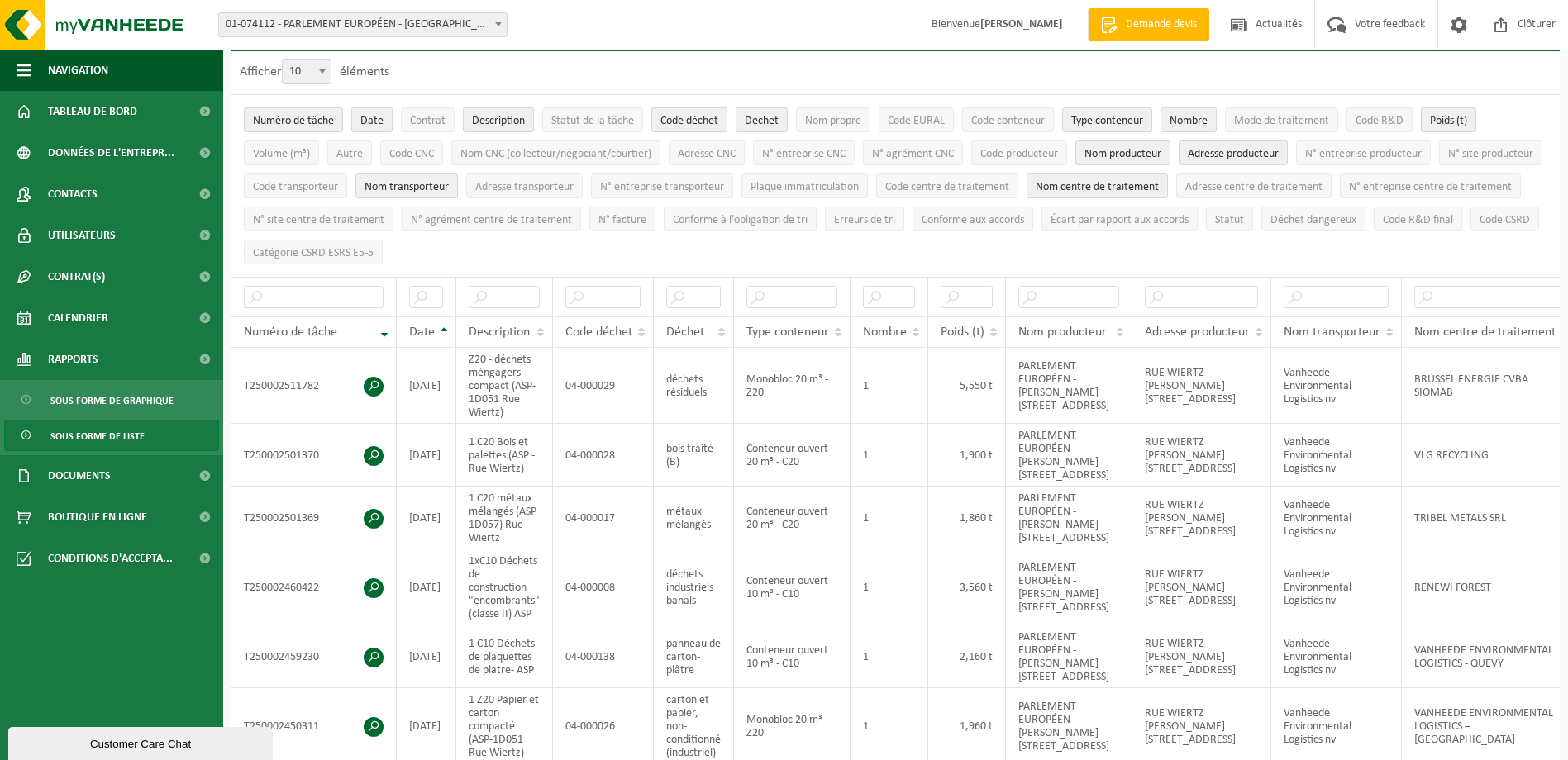
click at [665, 122] on span "Code déchet" at bounding box center [689, 121] width 58 height 12
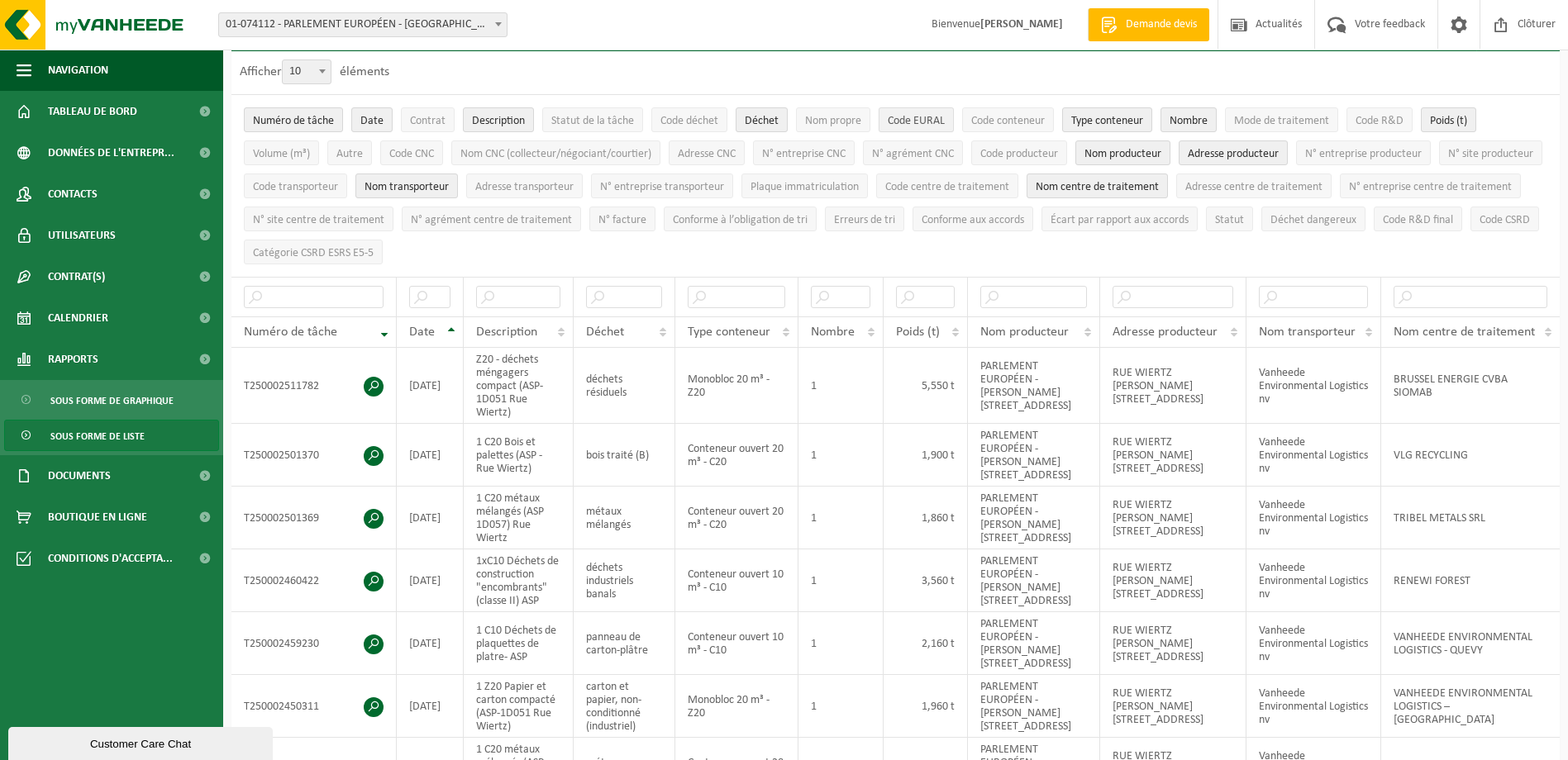
click at [918, 116] on span "Code EURAL" at bounding box center [916, 121] width 57 height 12
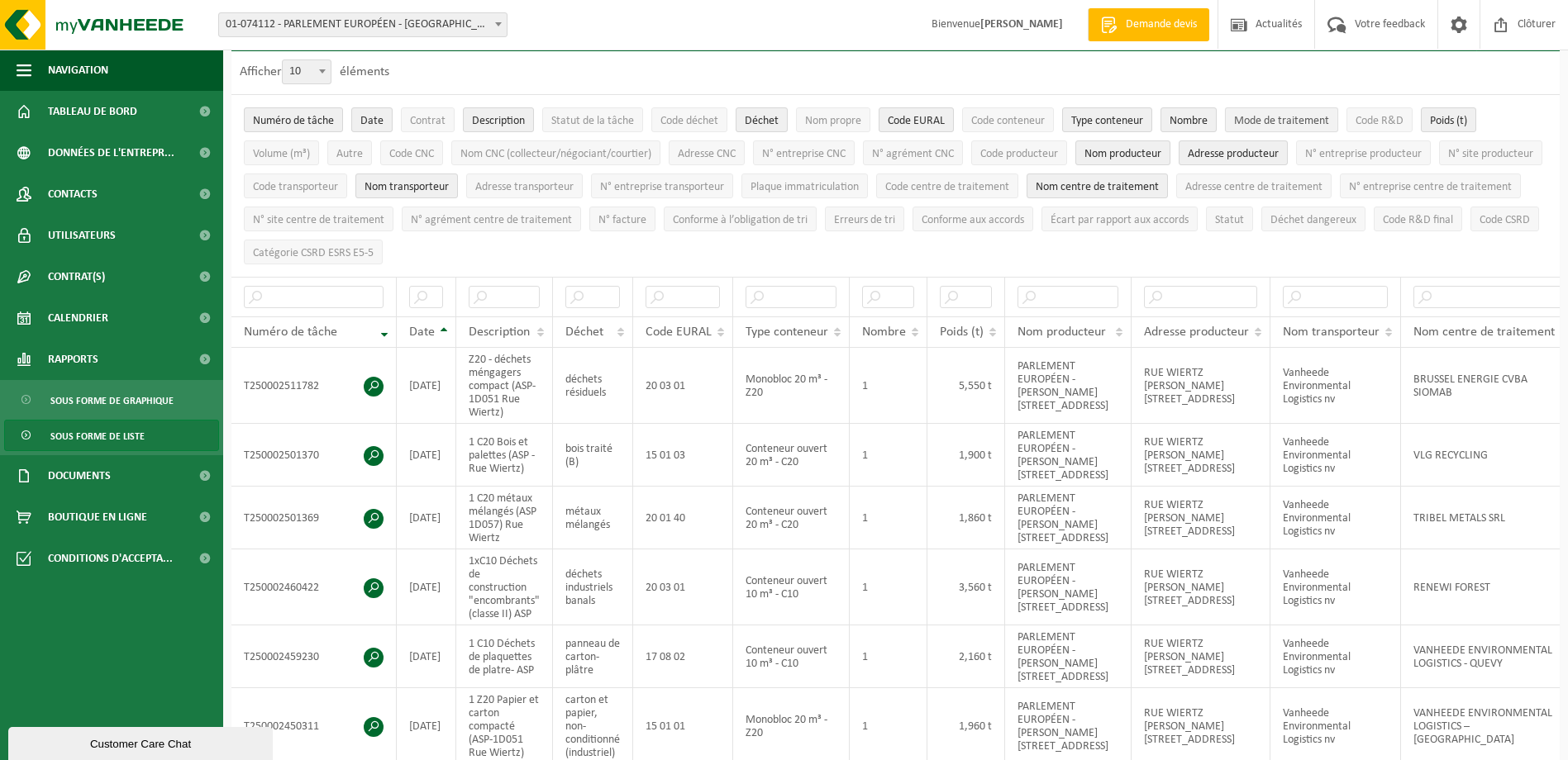
click at [1298, 121] on span "Mode de traitement" at bounding box center [1282, 121] width 95 height 12
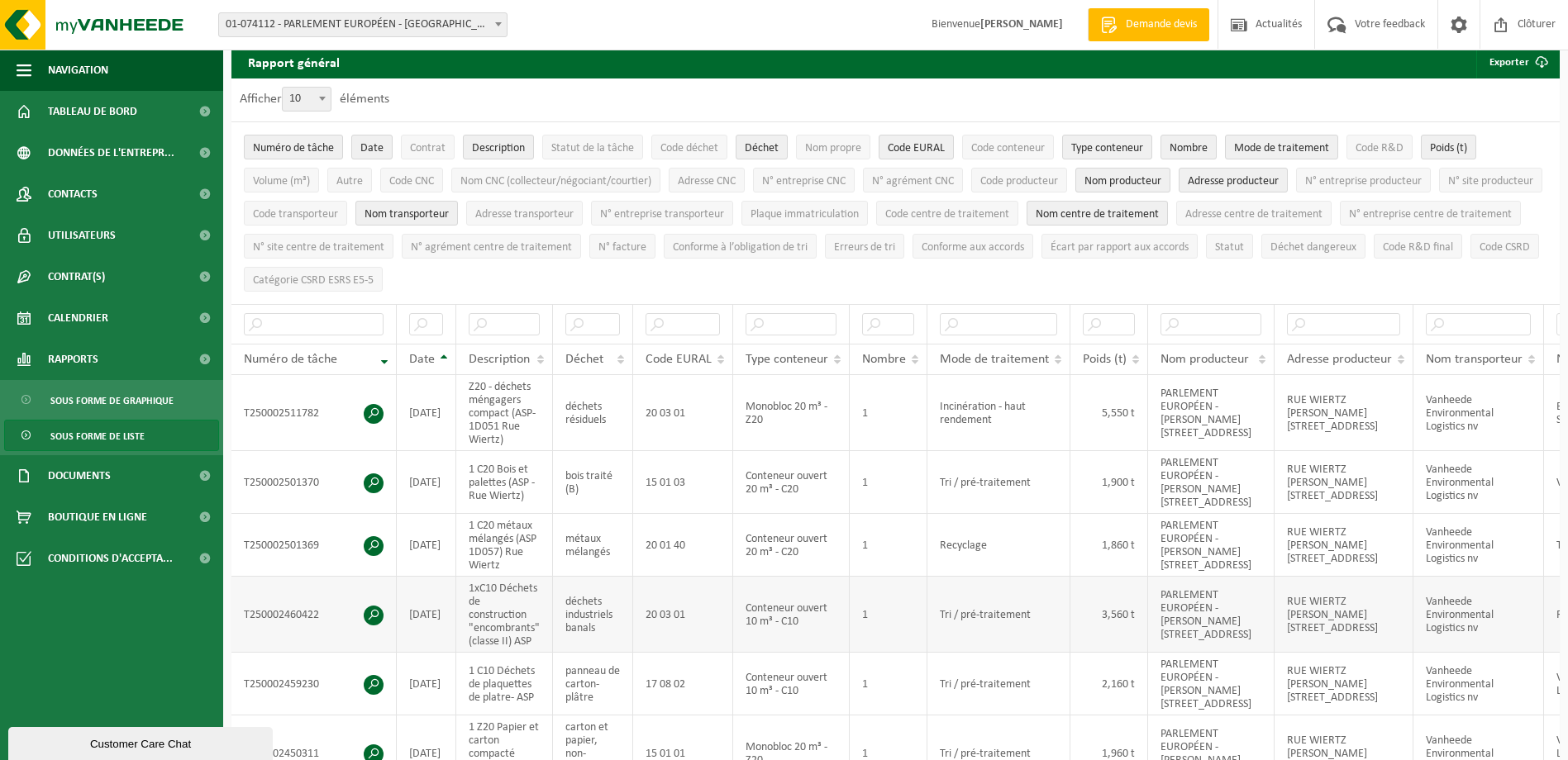
scroll to position [0, 0]
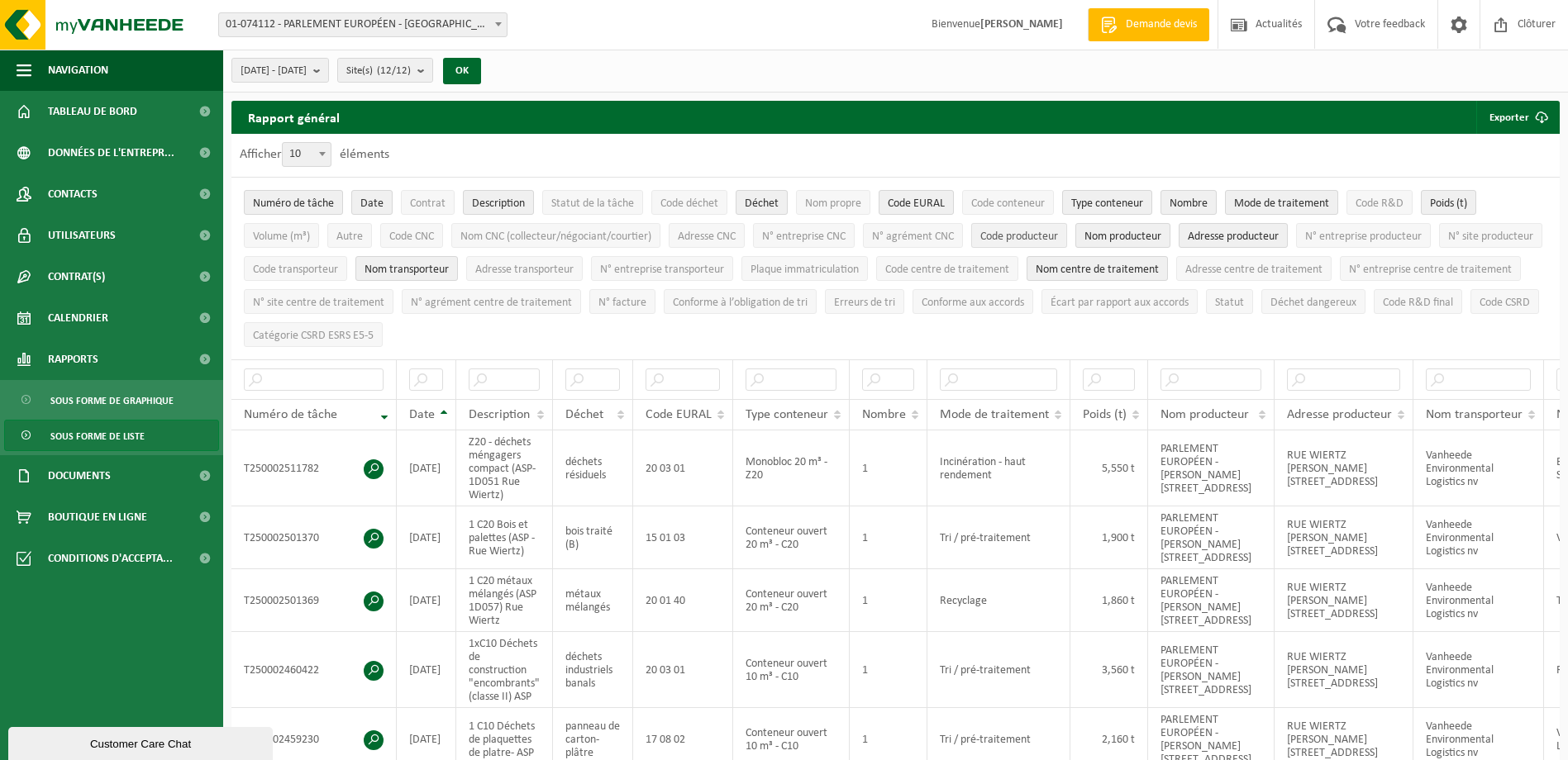
click at [1030, 227] on button "Code producteur" at bounding box center [1019, 235] width 96 height 25
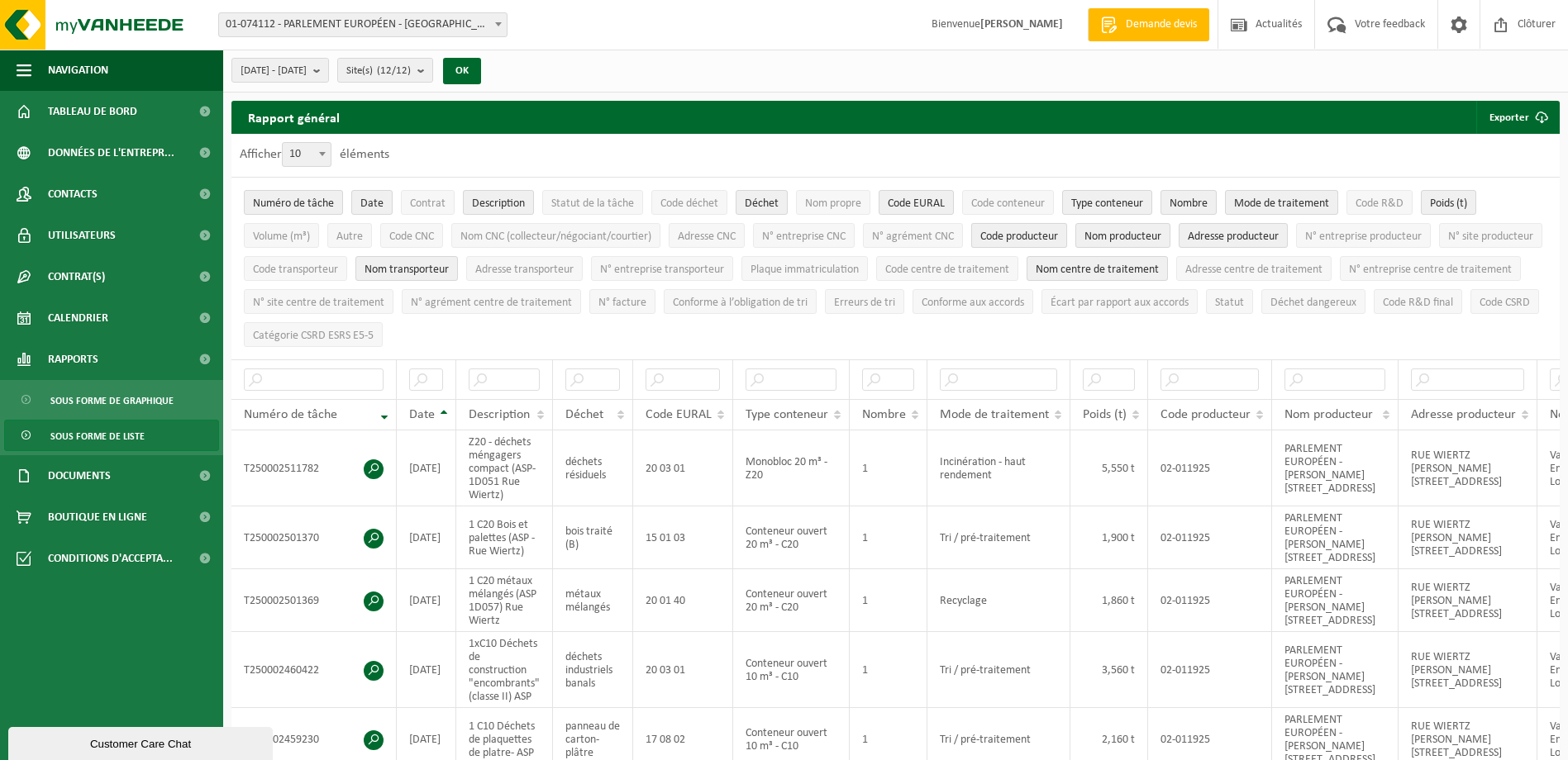
click at [1030, 227] on button "Code producteur" at bounding box center [1019, 235] width 96 height 25
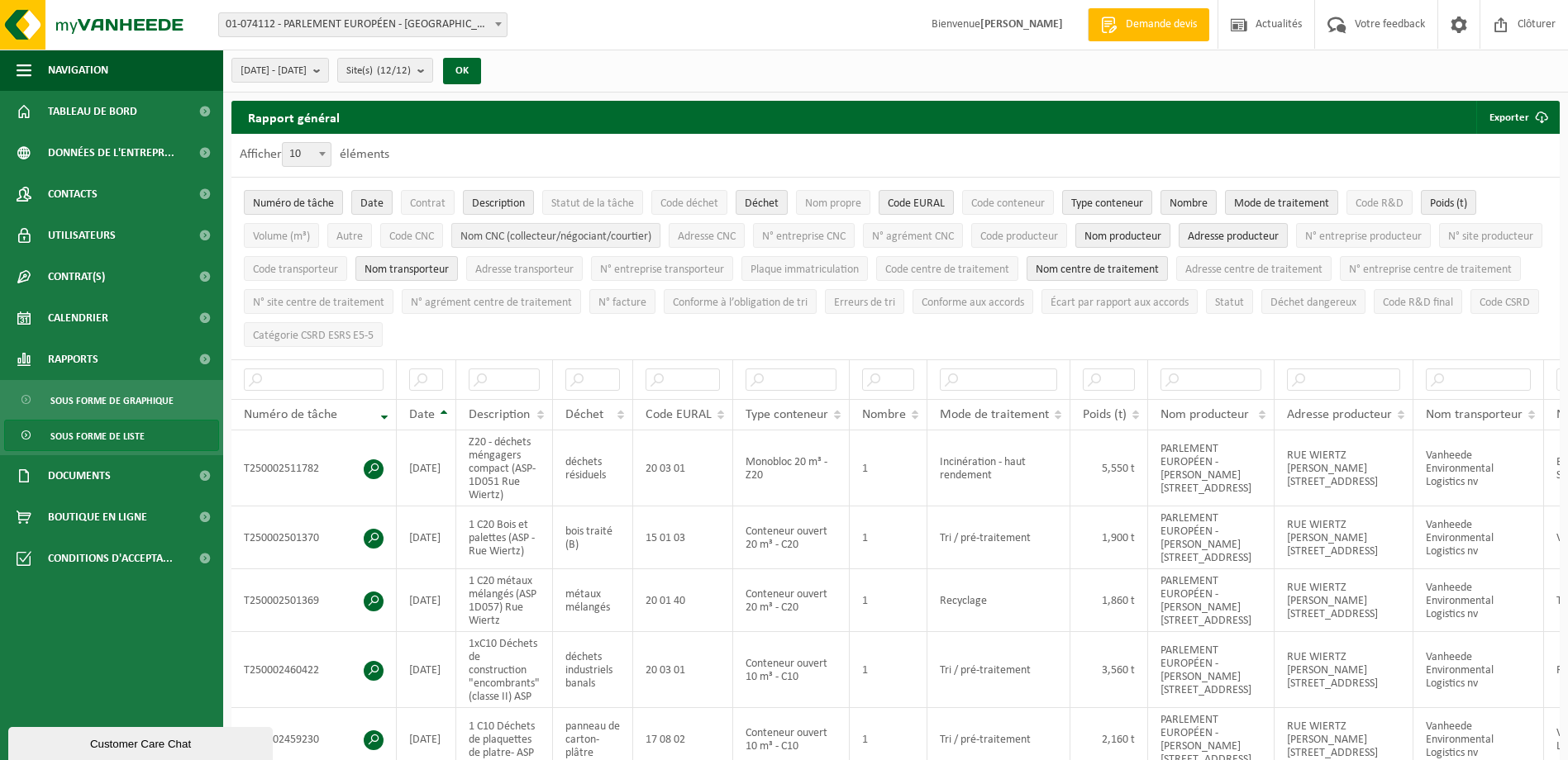
click at [563, 233] on span "Nom CNC (collecteur/négociant/courtier)" at bounding box center [555, 237] width 191 height 12
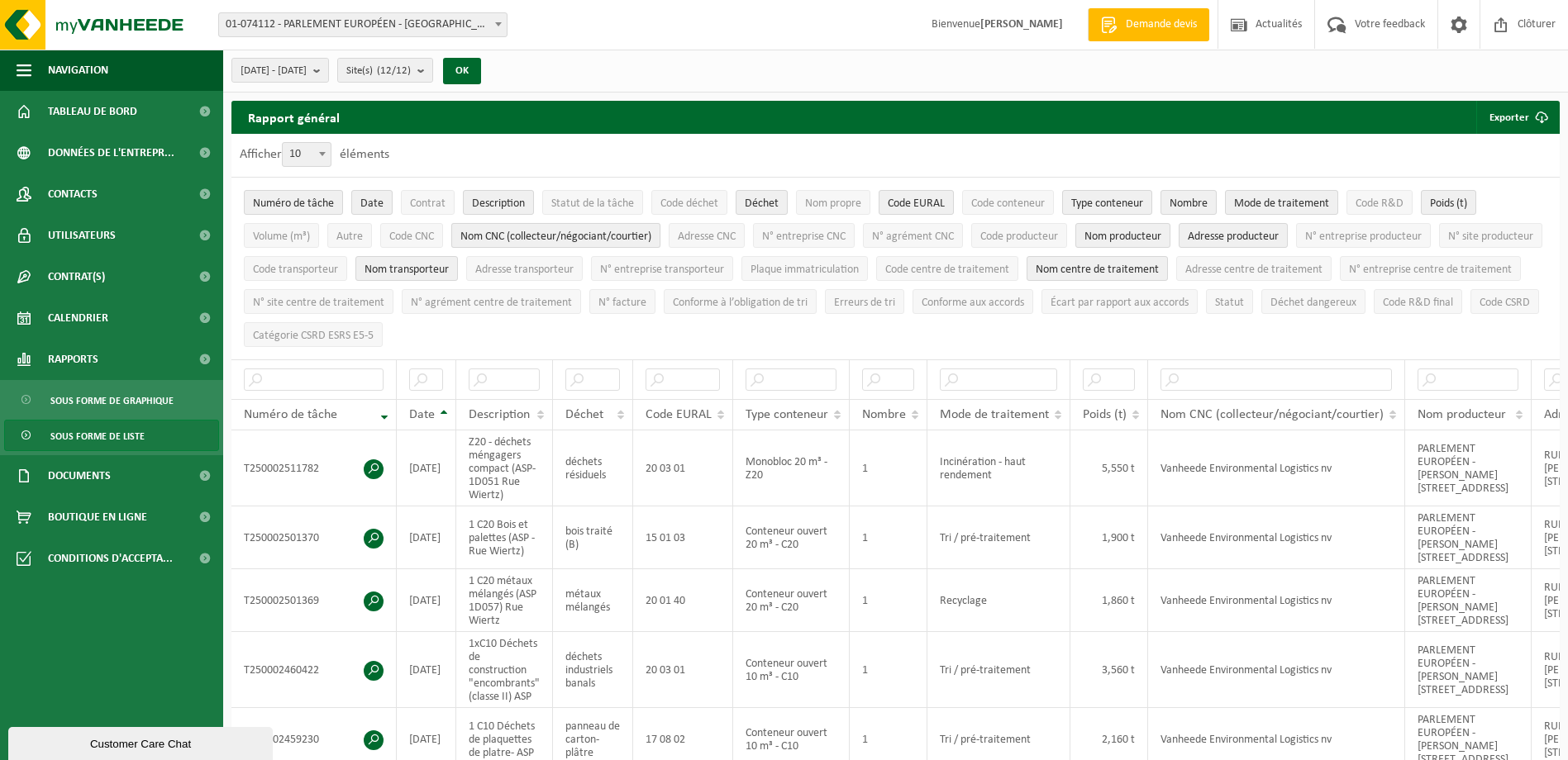
click at [563, 233] on span "Nom CNC (collecteur/négociant/courtier)" at bounding box center [555, 237] width 191 height 12
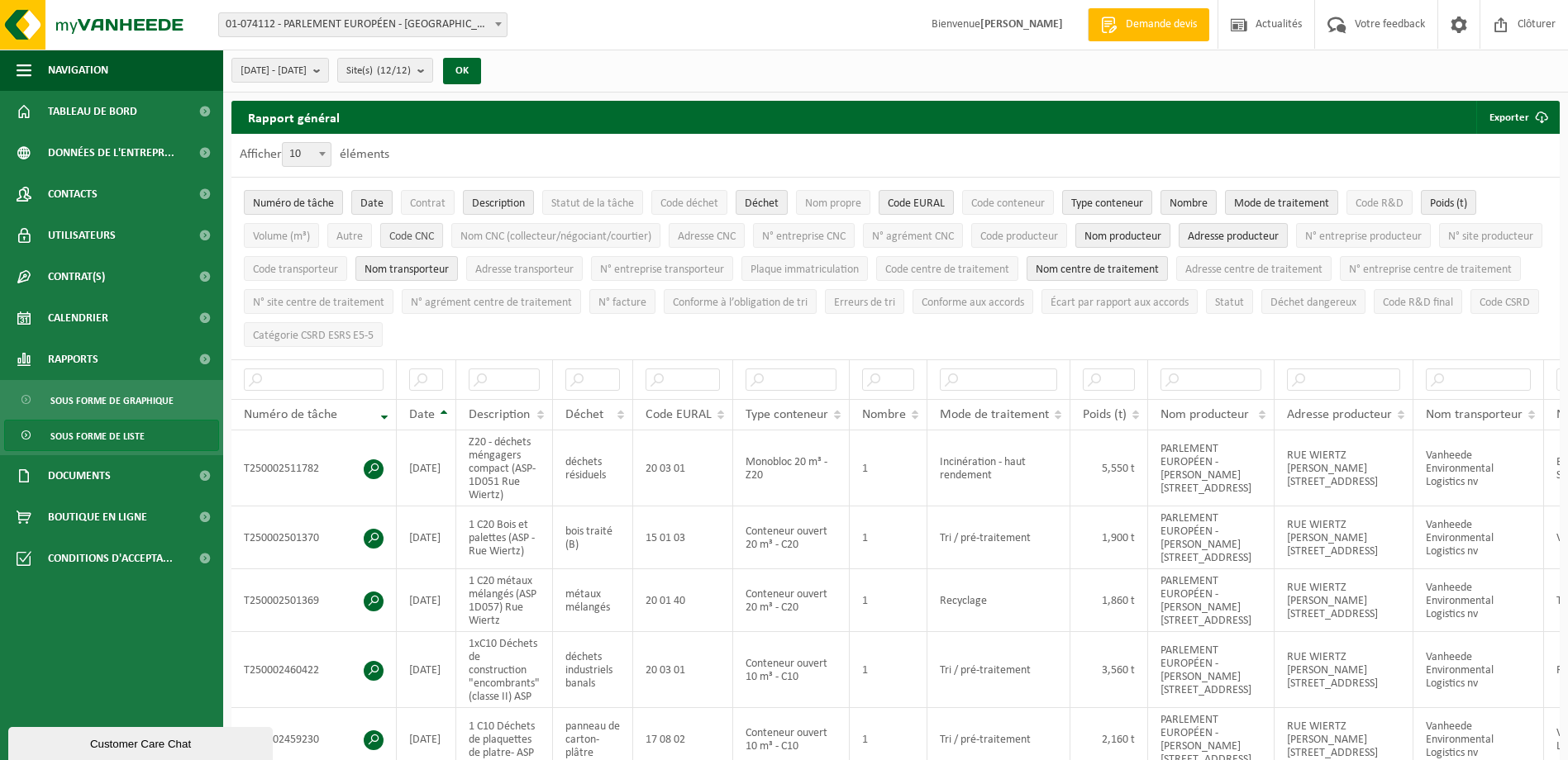
click at [405, 236] on span "Code CNC" at bounding box center [412, 237] width 45 height 12
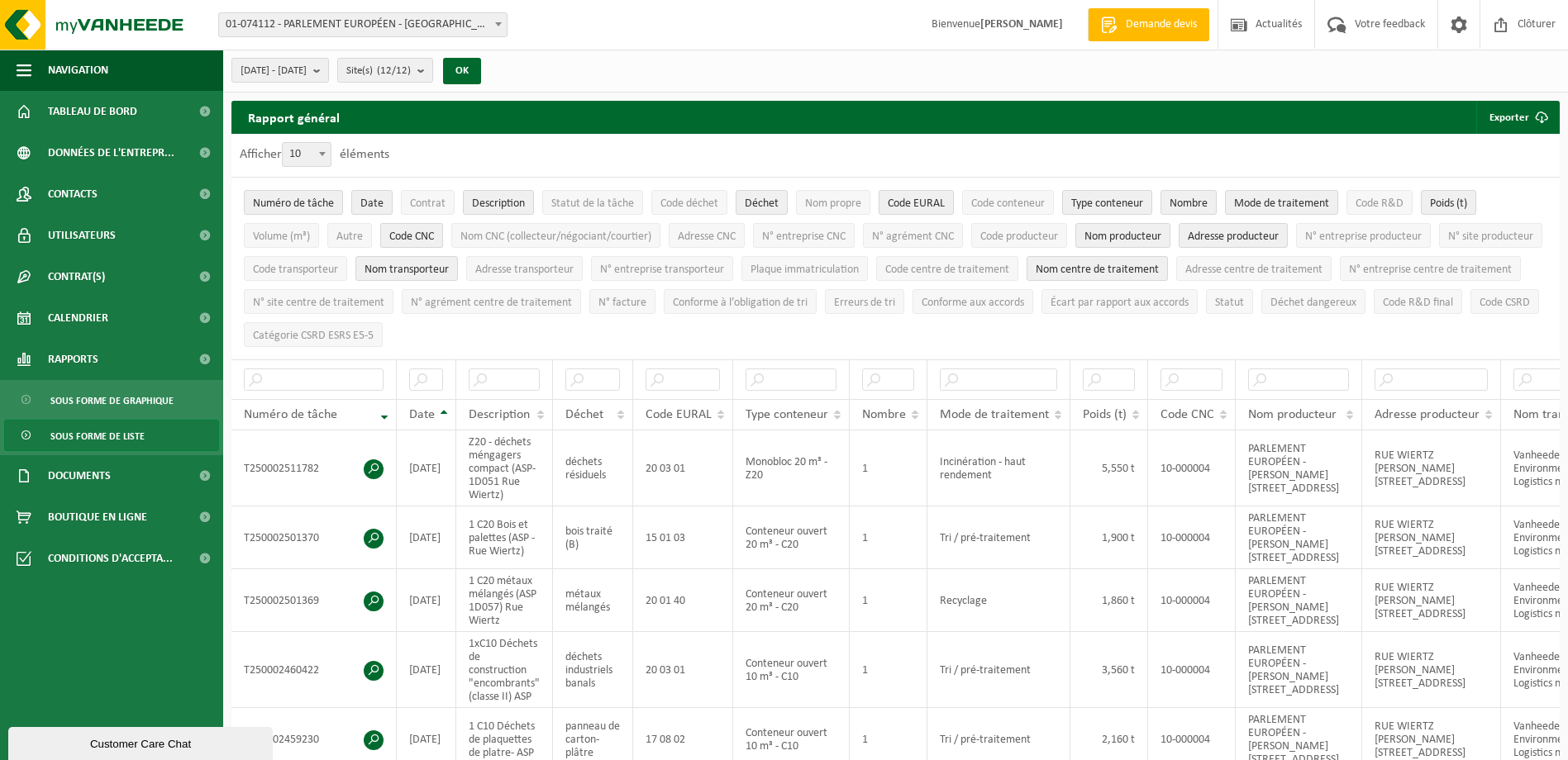
click at [405, 236] on span "Code CNC" at bounding box center [412, 237] width 45 height 12
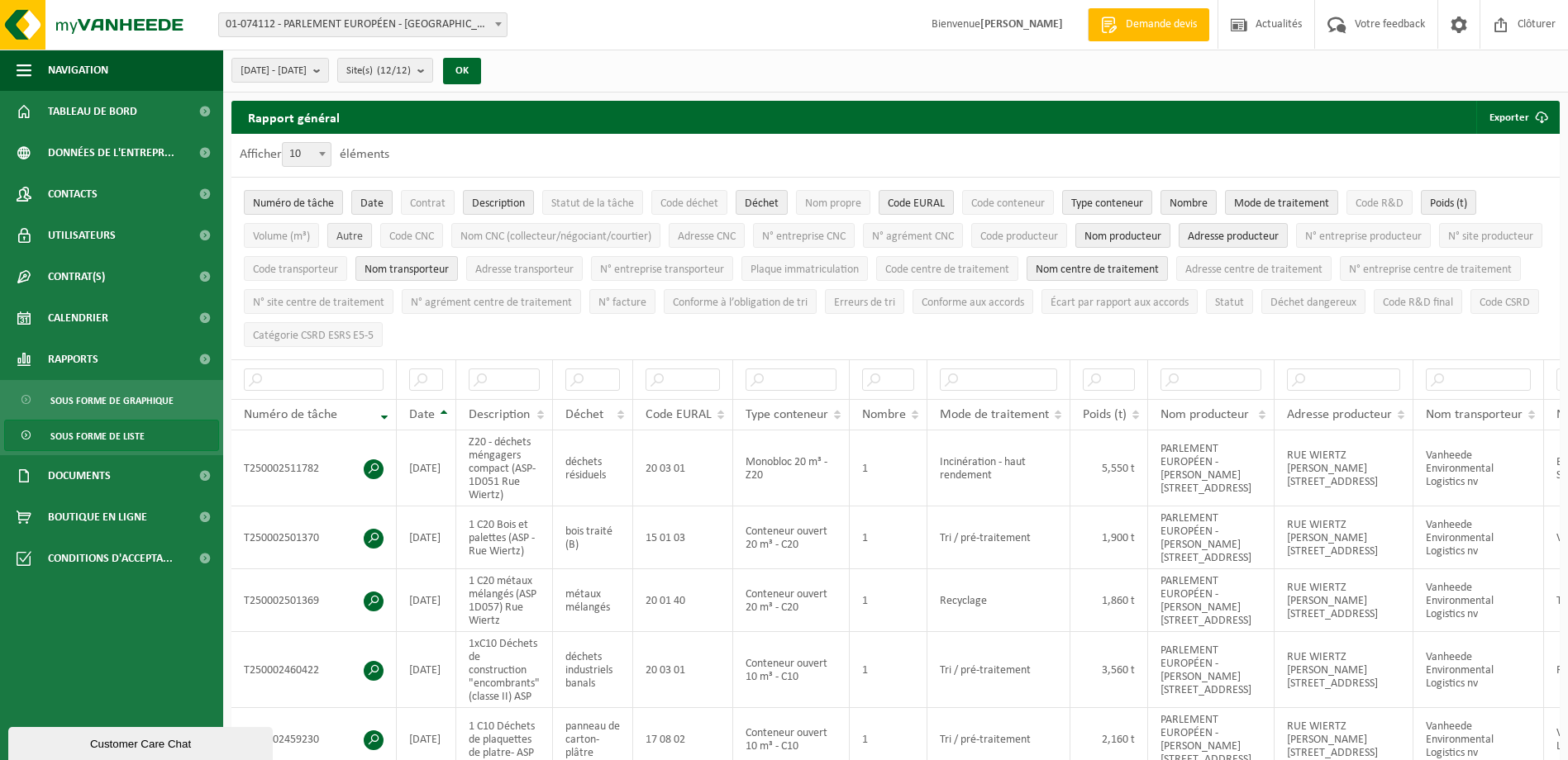
click at [354, 236] on span "Autre" at bounding box center [349, 237] width 27 height 12
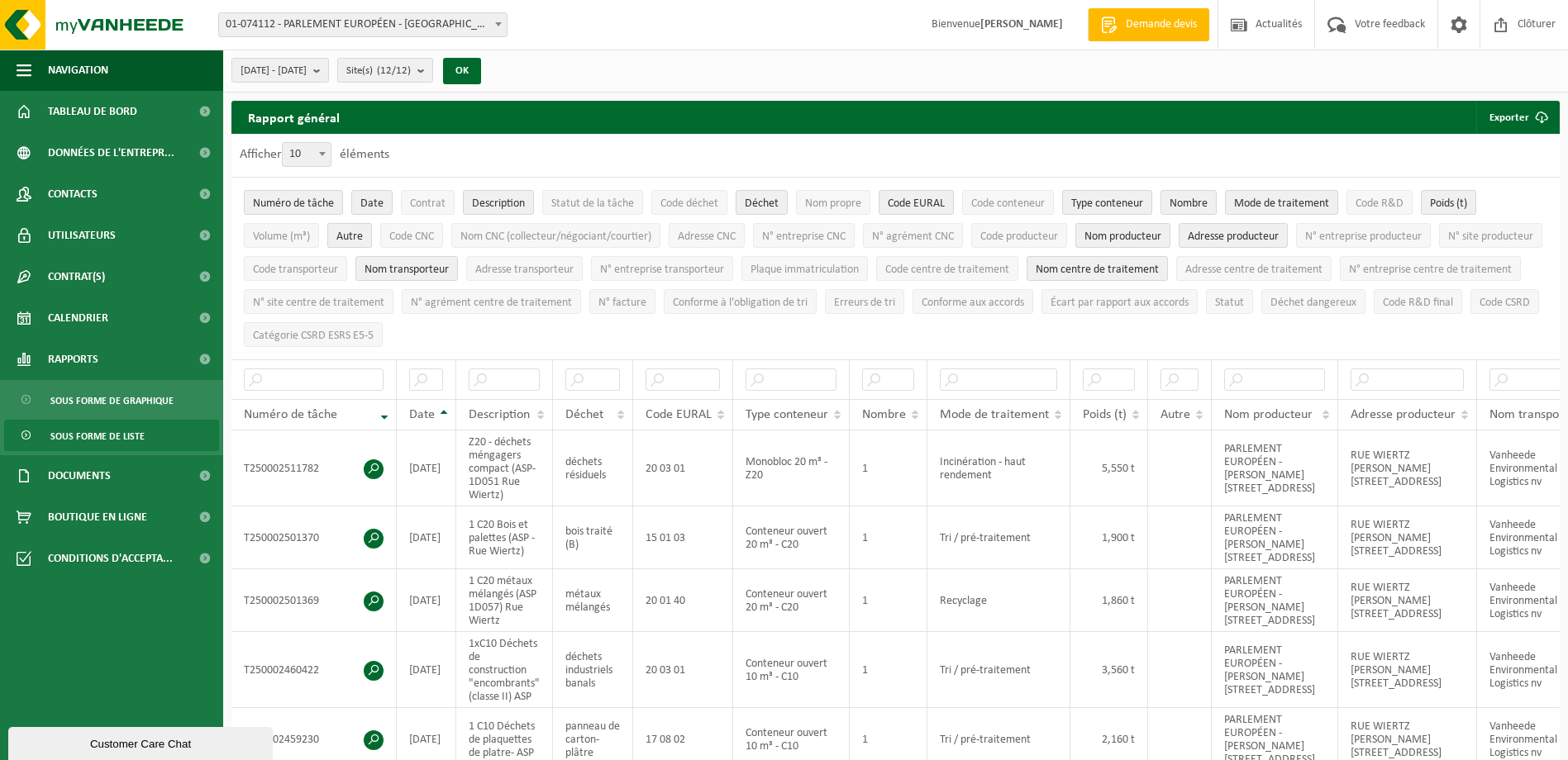
click at [354, 236] on span "Autre" at bounding box center [349, 237] width 27 height 12
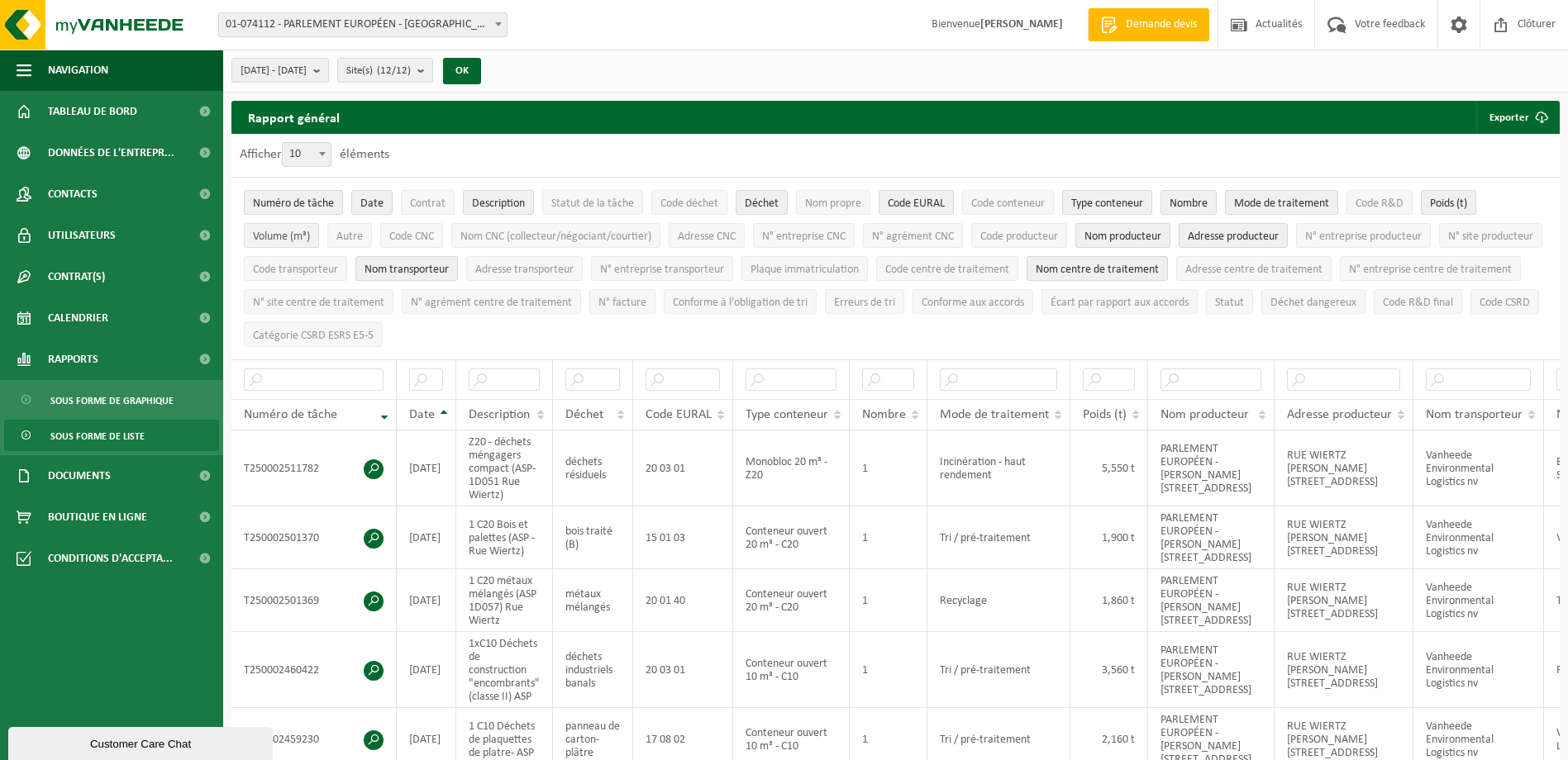
click at [289, 236] on span "Volume (m³)" at bounding box center [281, 237] width 57 height 12
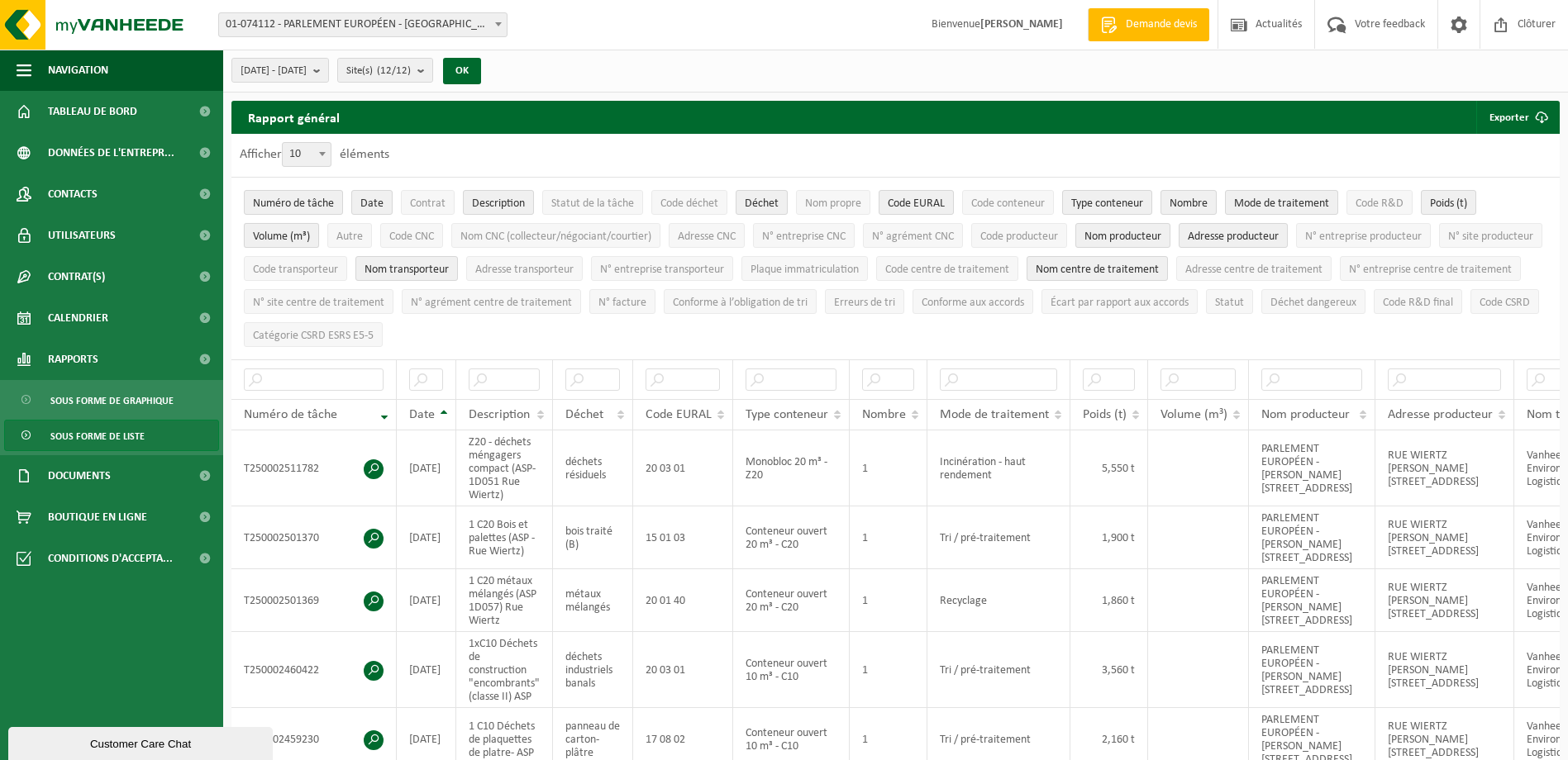
click at [289, 236] on span "Volume (m³)" at bounding box center [281, 237] width 57 height 12
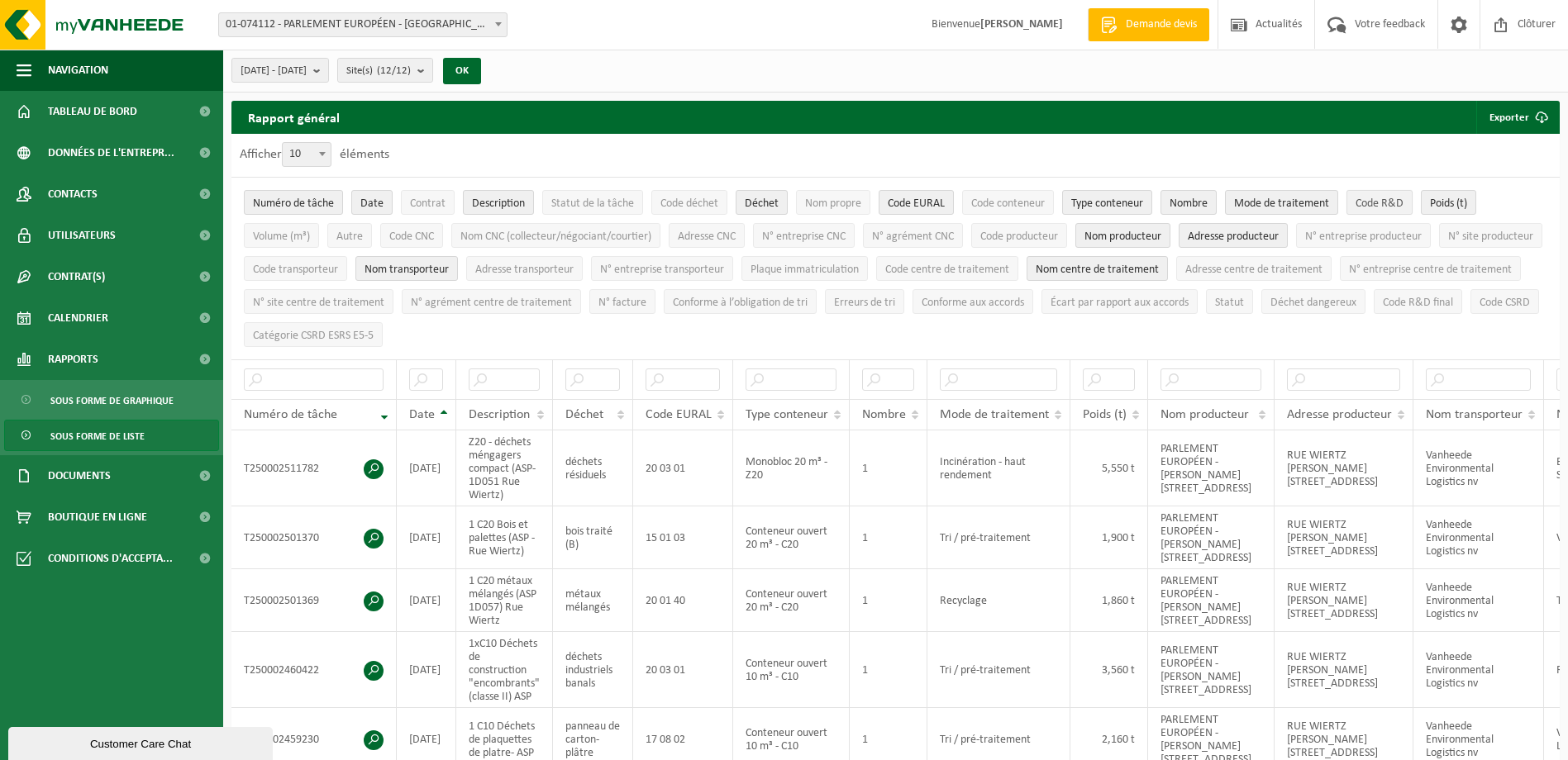
click at [1373, 197] on span "Code R&D" at bounding box center [1379, 203] width 48 height 12
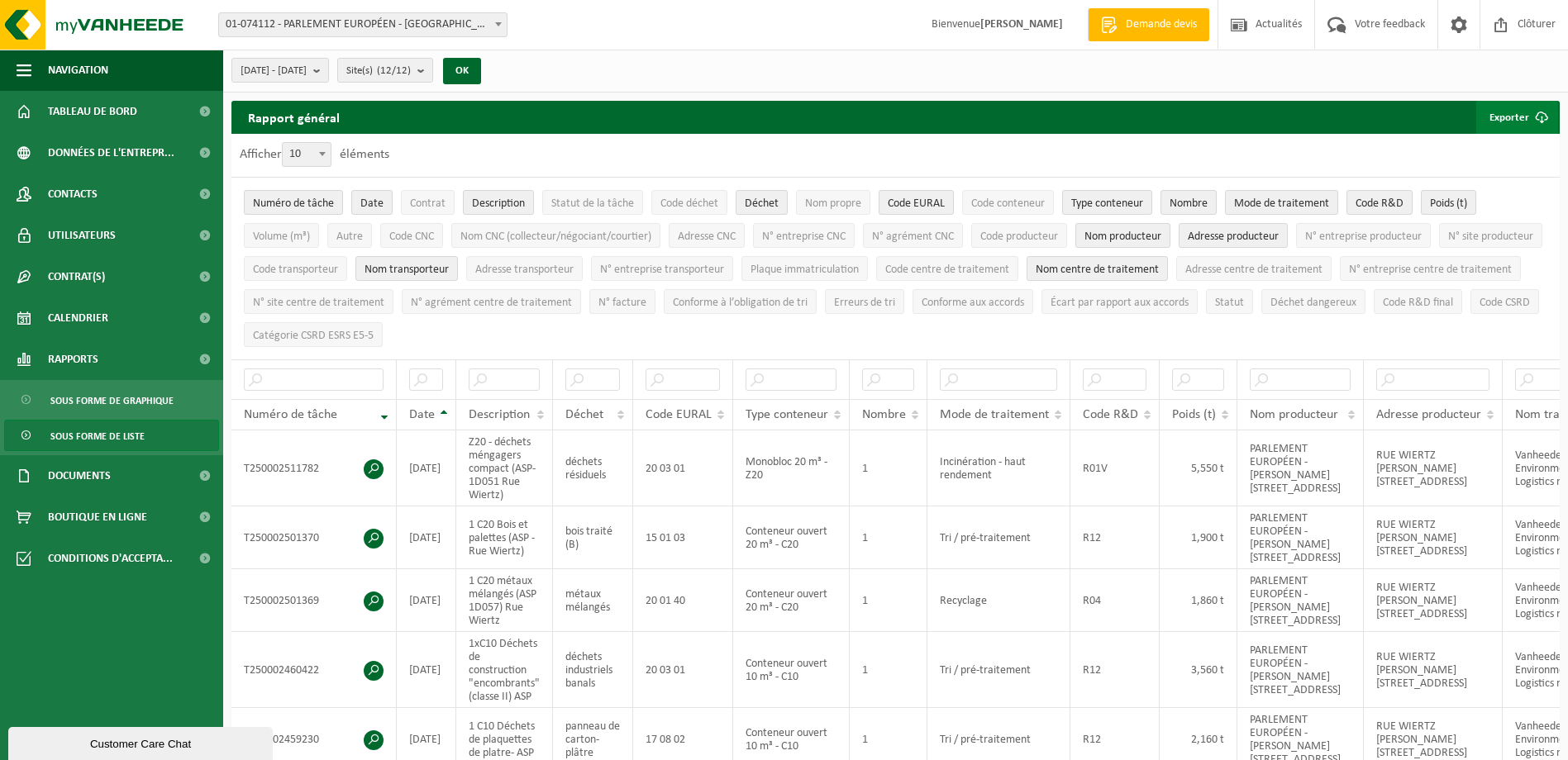
click at [1535, 118] on span "submit" at bounding box center [1541, 118] width 33 height 33
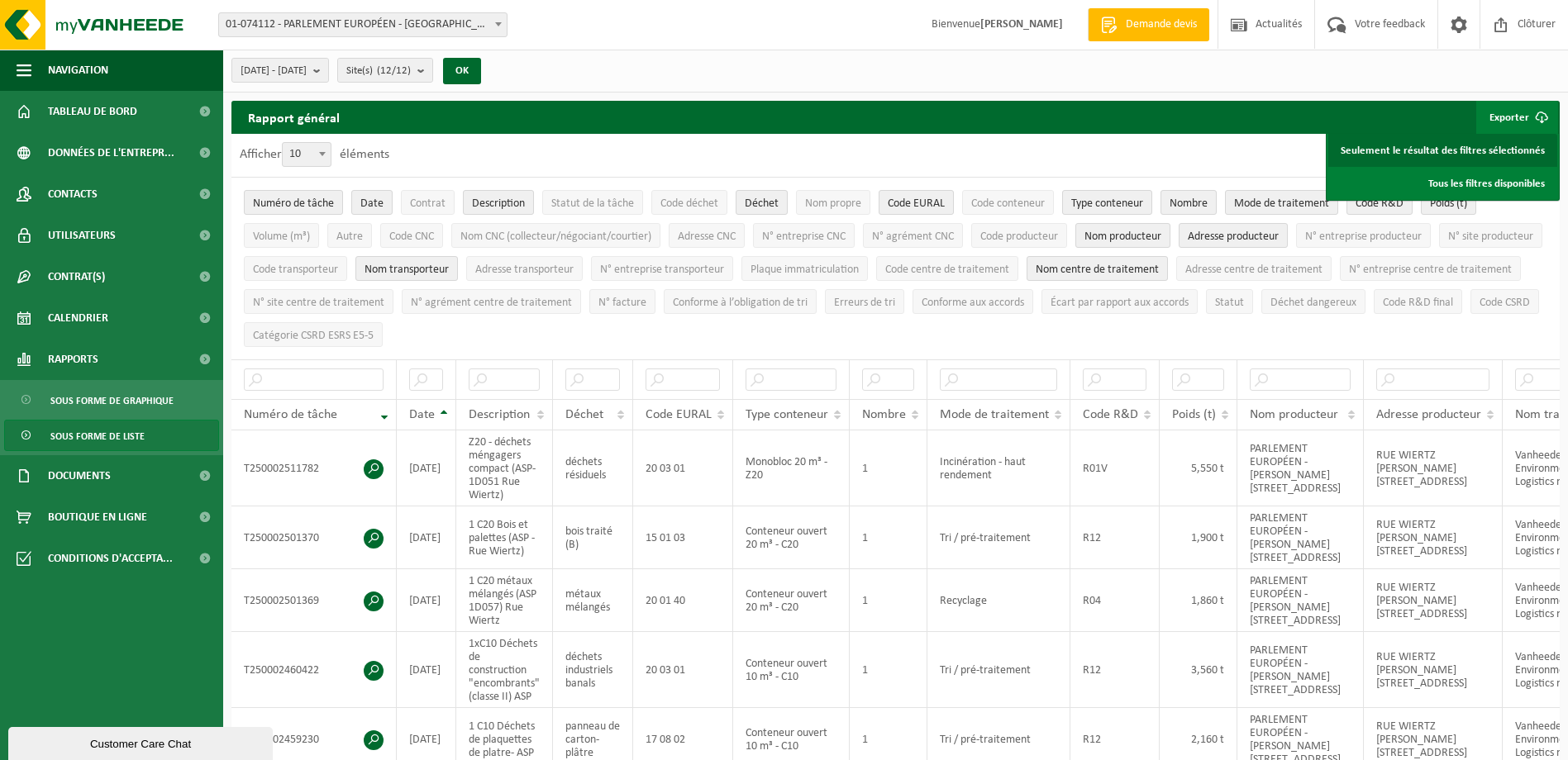
click at [1467, 149] on link "Seulement le résultat des filtres sélectionnés" at bounding box center [1443, 150] width 229 height 33
